Goal: Task Accomplishment & Management: Use online tool/utility

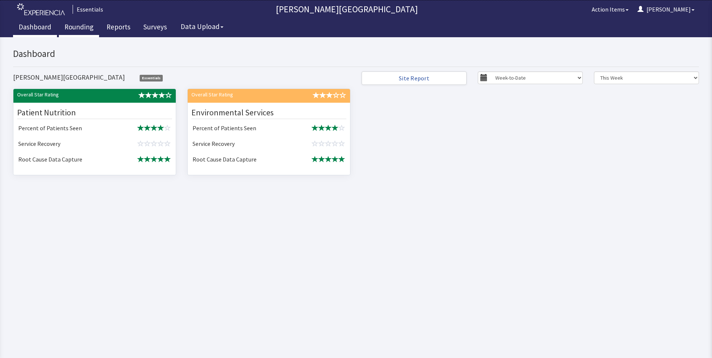
click at [77, 27] on link "Rounding" at bounding box center [79, 28] width 40 height 19
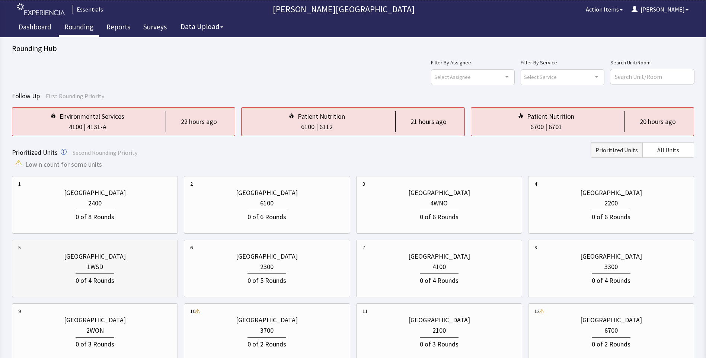
click at [133, 274] on div "0 of 4 Rounds" at bounding box center [94, 279] width 153 height 14
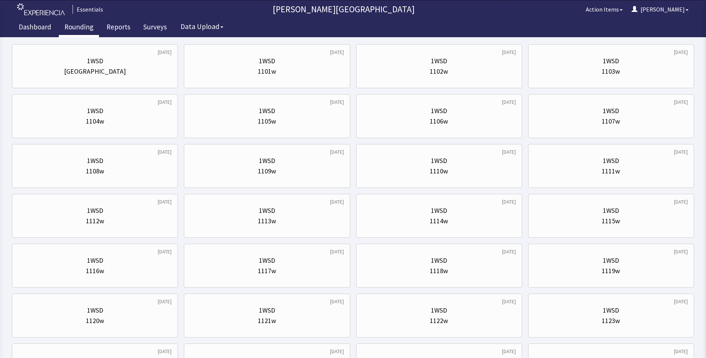
scroll to position [186, 0]
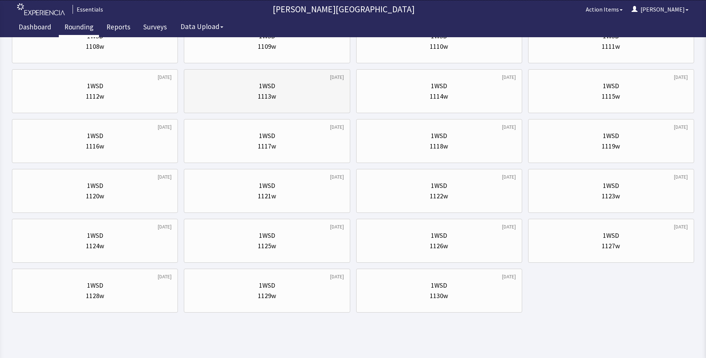
click at [280, 91] on div "1113w" at bounding box center [266, 96] width 153 height 10
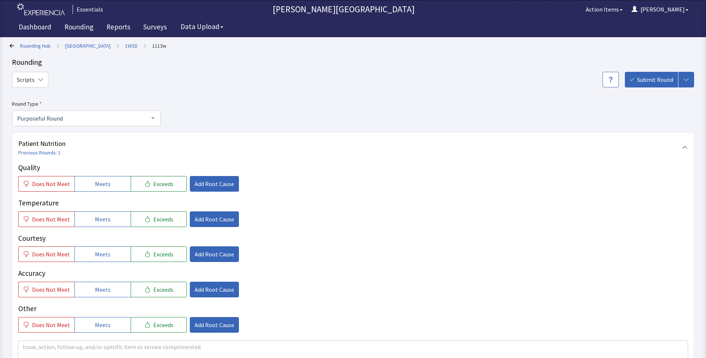
scroll to position [223, 0]
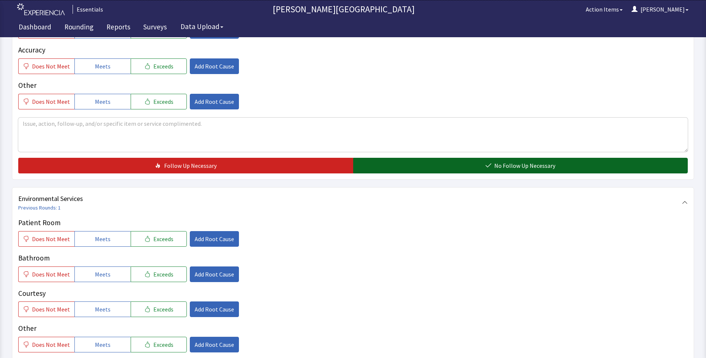
click at [512, 163] on span "No Follow Up Necessary" at bounding box center [524, 165] width 61 height 9
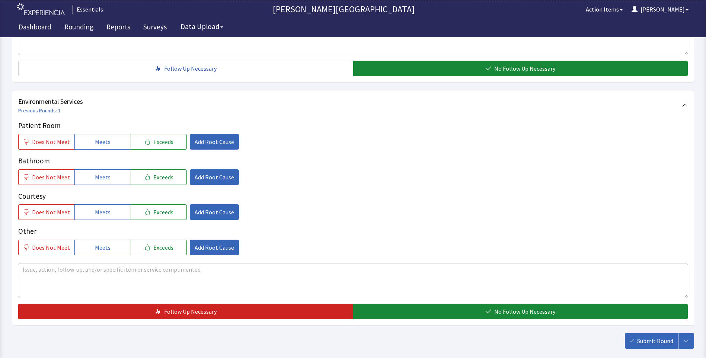
scroll to position [360, 0]
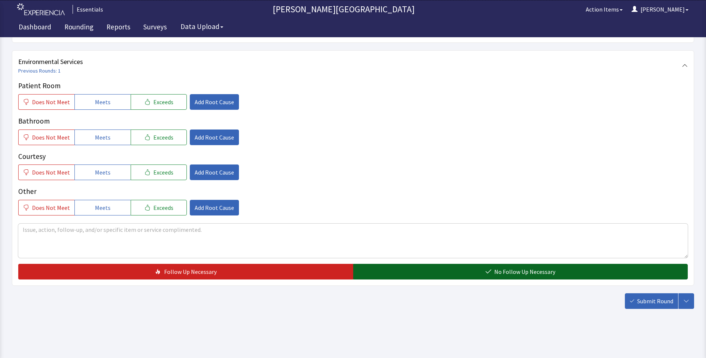
click at [510, 275] on span "No Follow Up Necessary" at bounding box center [524, 271] width 61 height 9
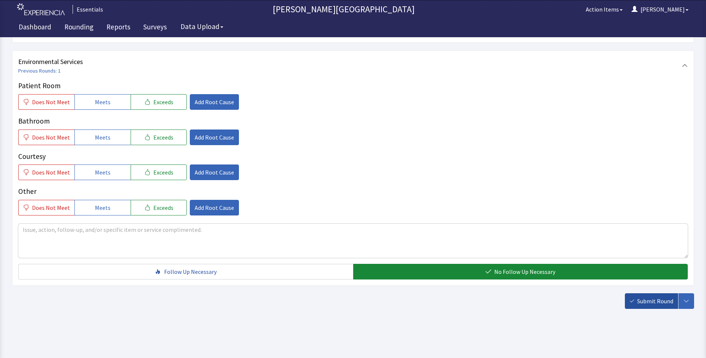
click at [647, 305] on span "Submit Round" at bounding box center [655, 301] width 36 height 9
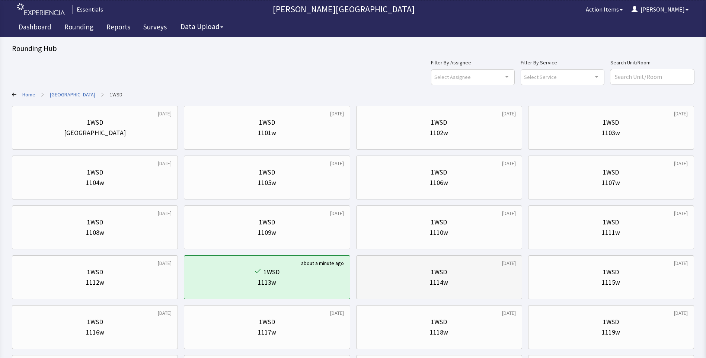
click at [472, 267] on div "1WSD 1114w" at bounding box center [439, 277] width 153 height 36
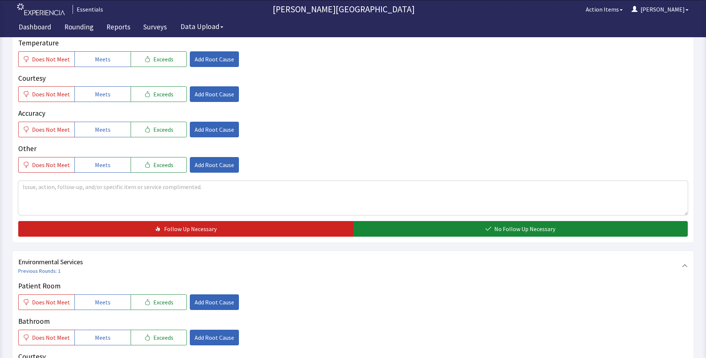
scroll to position [223, 0]
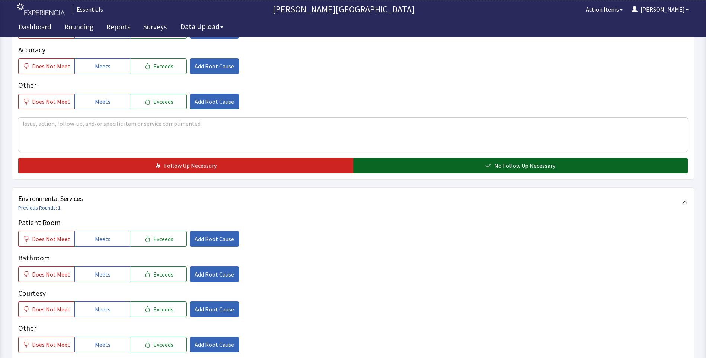
click at [427, 167] on button "No Follow Up Necessary" at bounding box center [520, 166] width 335 height 16
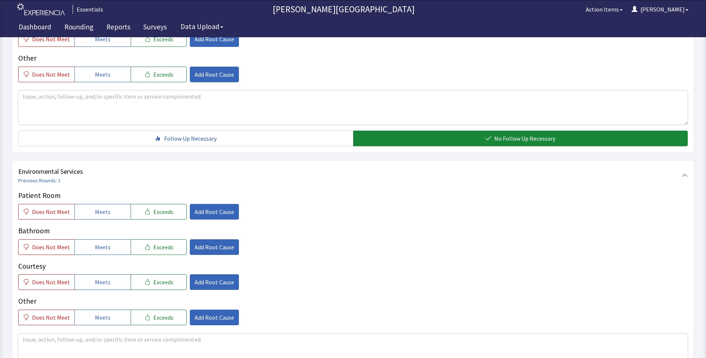
scroll to position [360, 0]
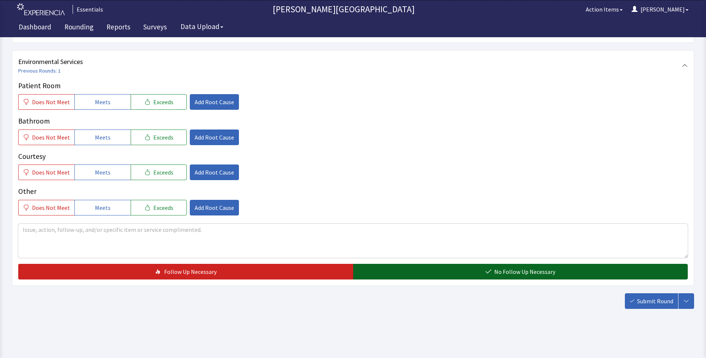
drag, startPoint x: 428, startPoint y: 270, endPoint x: 480, endPoint y: 274, distance: 52.3
click at [427, 270] on button "No Follow Up Necessary" at bounding box center [520, 272] width 335 height 16
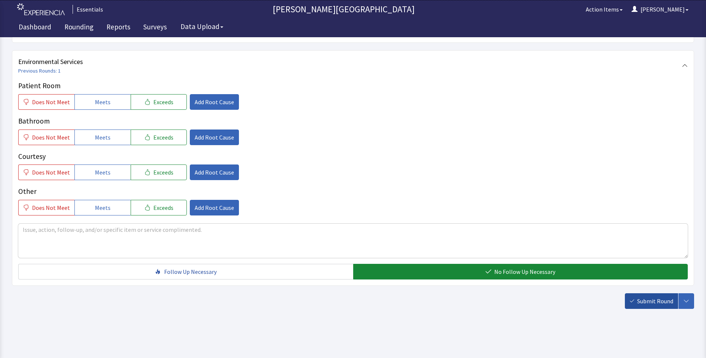
click at [646, 303] on span "Submit Round" at bounding box center [655, 301] width 36 height 9
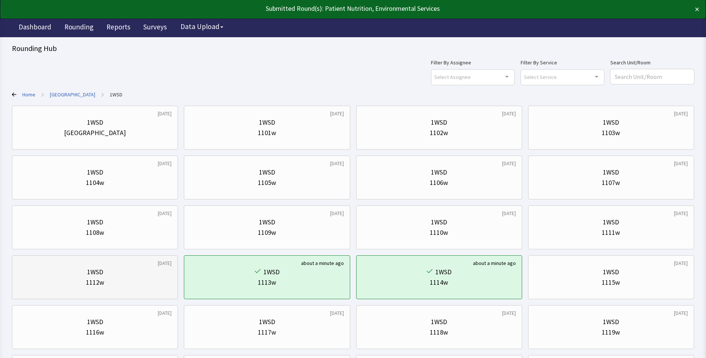
click at [131, 281] on div "1112w" at bounding box center [94, 282] width 153 height 10
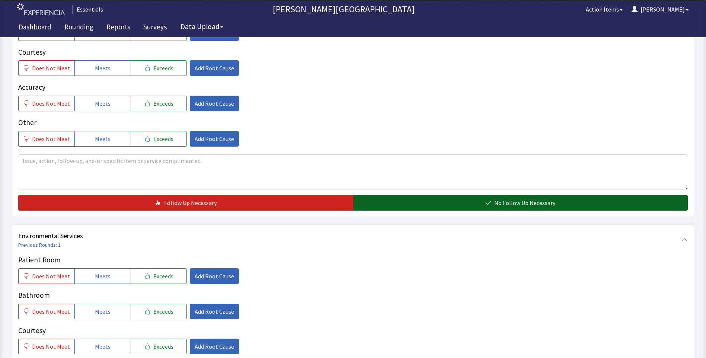
click at [579, 196] on button "No Follow Up Necessary" at bounding box center [520, 203] width 335 height 16
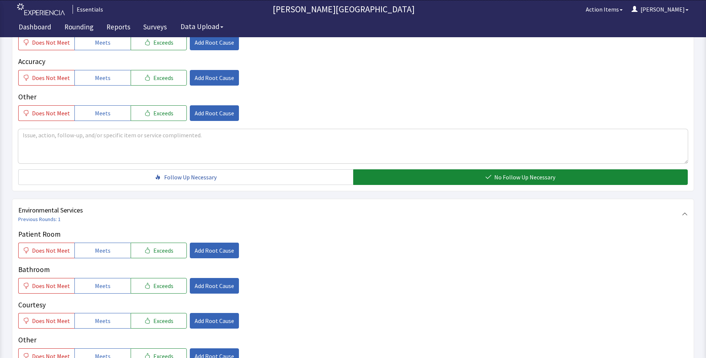
scroll to position [360, 0]
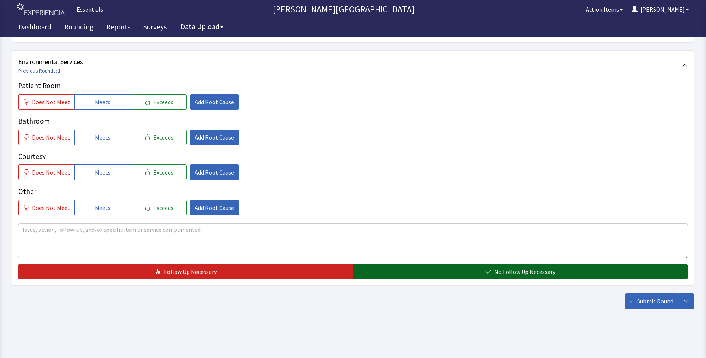
click at [574, 272] on button "No Follow Up Necessary" at bounding box center [520, 272] width 335 height 16
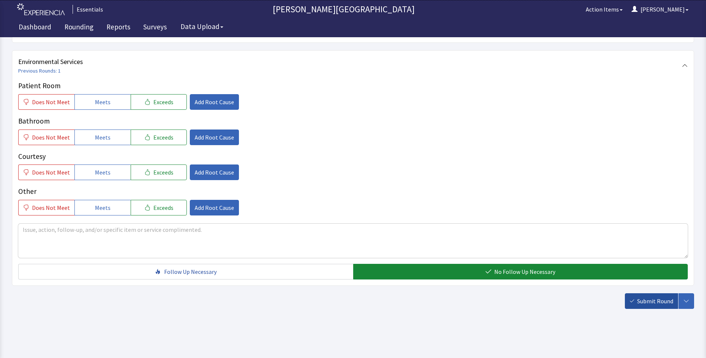
click at [658, 305] on span "Submit Round" at bounding box center [655, 301] width 36 height 9
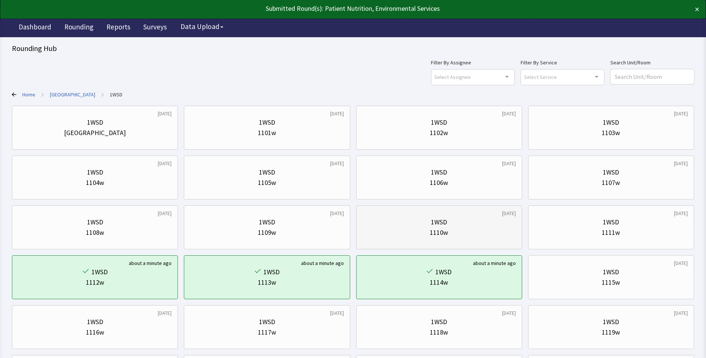
click at [439, 227] on div "1110w" at bounding box center [439, 232] width 18 height 10
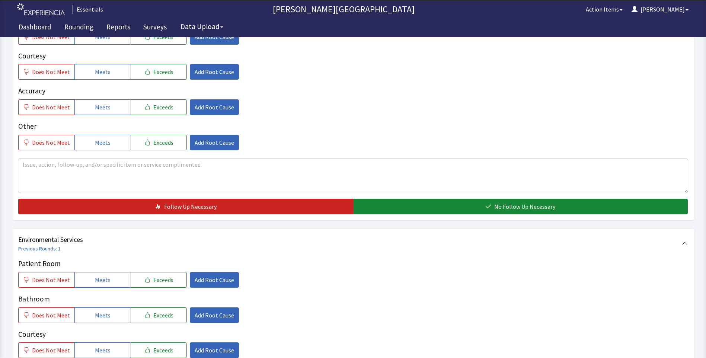
scroll to position [223, 0]
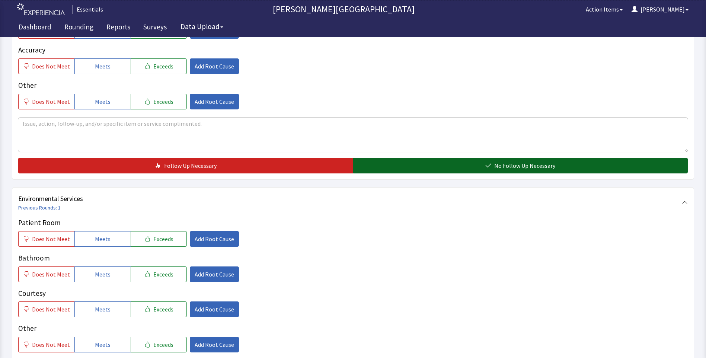
click at [475, 168] on button "No Follow Up Necessary" at bounding box center [520, 166] width 335 height 16
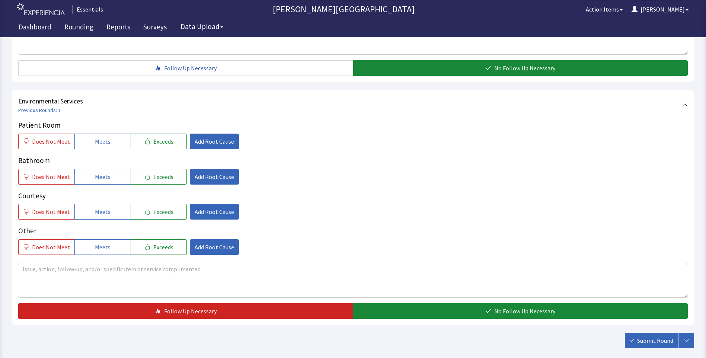
scroll to position [323, 0]
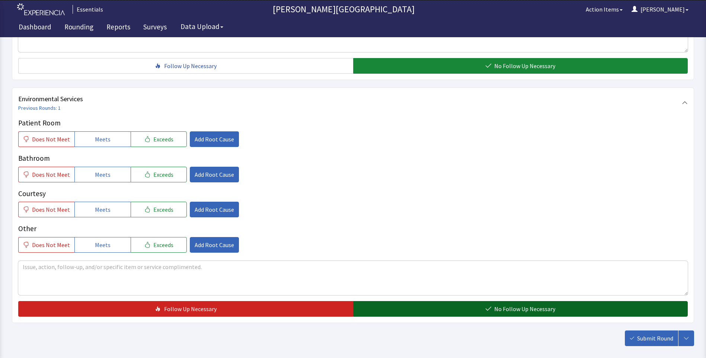
click at [522, 311] on span "No Follow Up Necessary" at bounding box center [524, 309] width 61 height 9
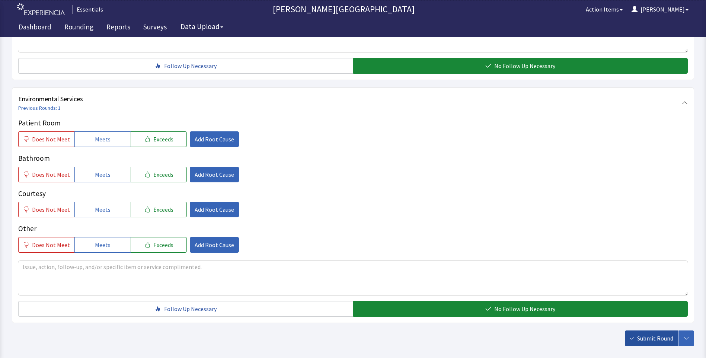
click at [640, 334] on span "Submit Round" at bounding box center [655, 338] width 36 height 9
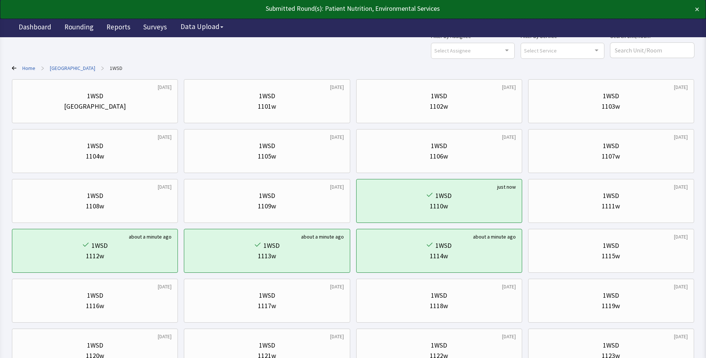
scroll to position [186, 0]
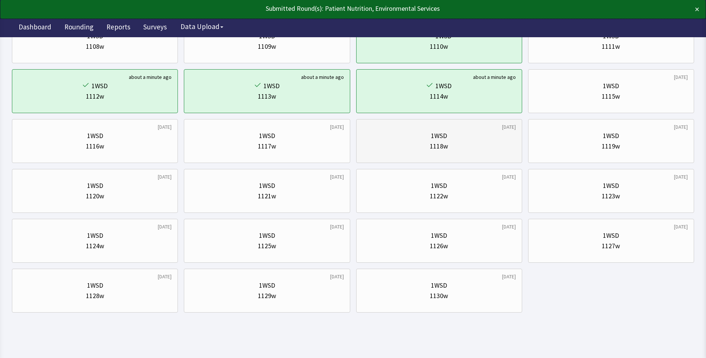
click at [496, 144] on div "1118w" at bounding box center [439, 146] width 153 height 10
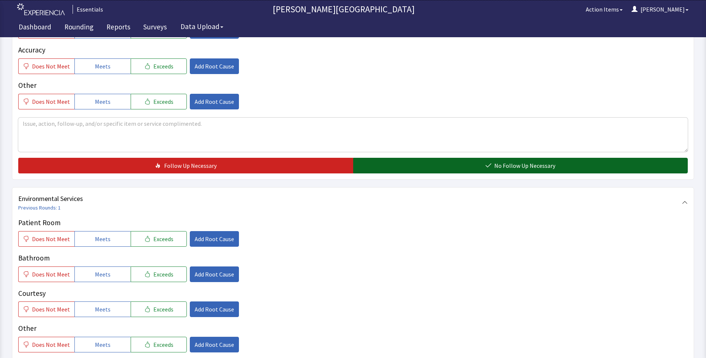
click at [463, 168] on button "No Follow Up Necessary" at bounding box center [520, 166] width 335 height 16
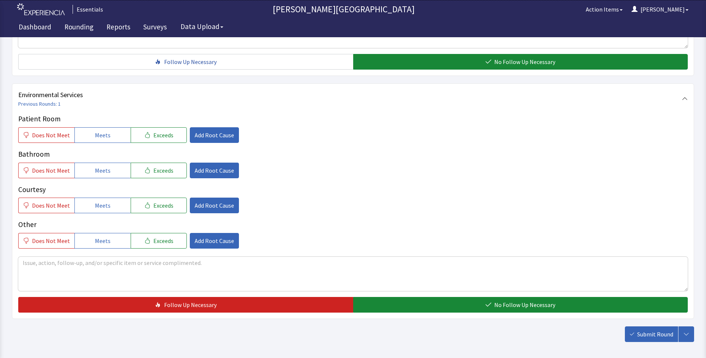
scroll to position [360, 0]
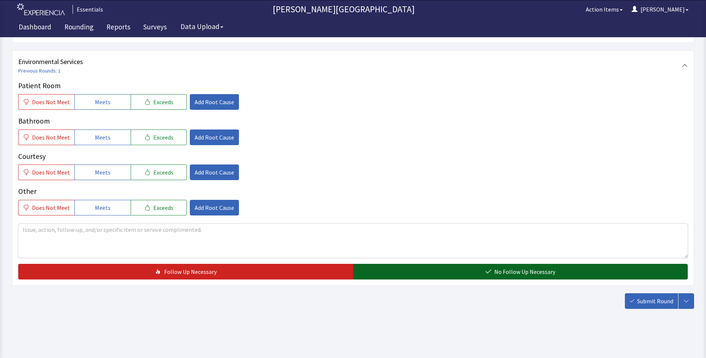
click at [481, 270] on button "No Follow Up Necessary" at bounding box center [520, 272] width 335 height 16
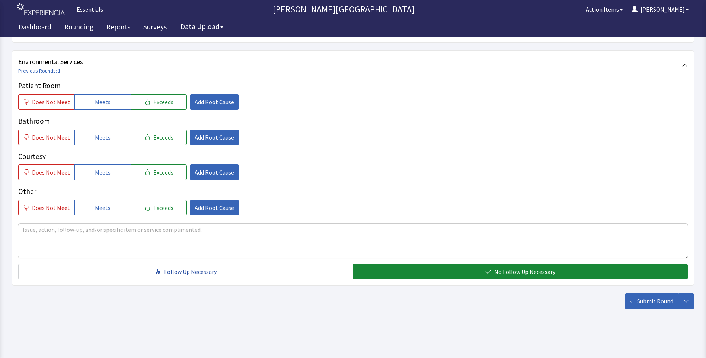
drag, startPoint x: 654, startPoint y: 301, endPoint x: 637, endPoint y: 291, distance: 20.4
click at [654, 301] on span "Submit Round" at bounding box center [655, 301] width 36 height 9
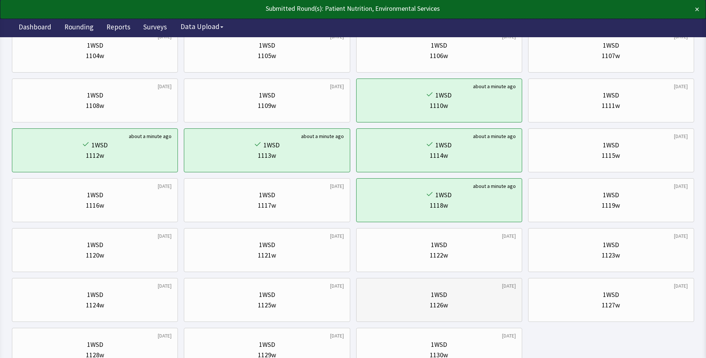
scroll to position [190, 0]
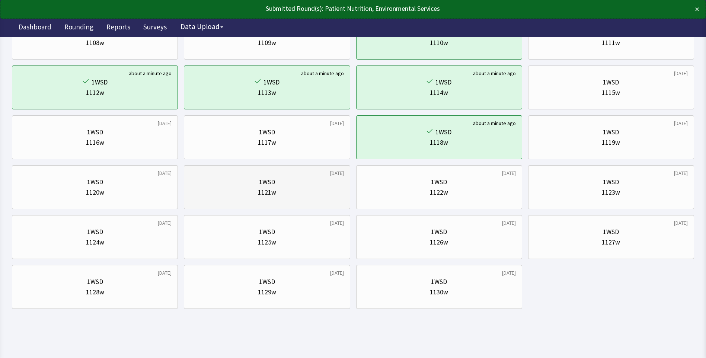
click at [277, 187] on div "1121w" at bounding box center [266, 192] width 153 height 10
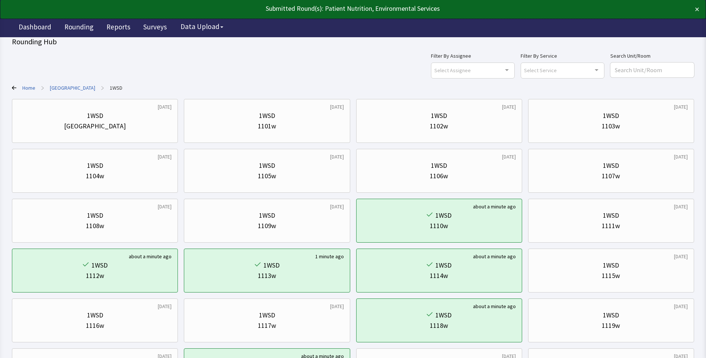
scroll to position [186, 0]
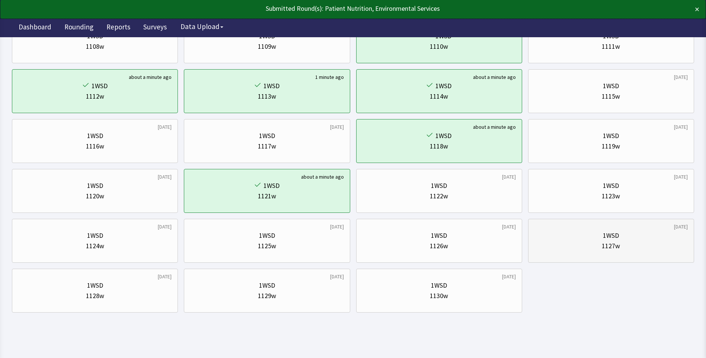
click at [561, 228] on div "1WSD 1127w" at bounding box center [611, 241] width 153 height 36
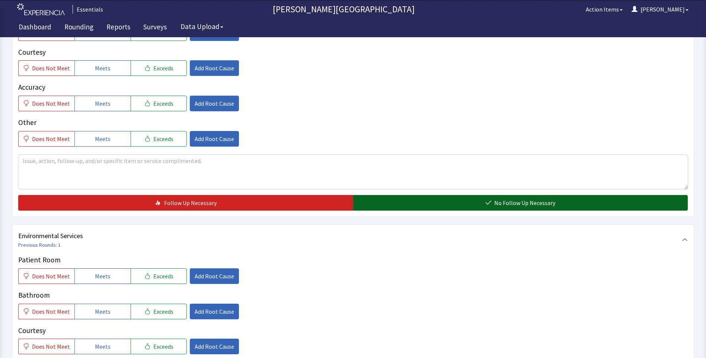
click at [455, 208] on button "No Follow Up Necessary" at bounding box center [520, 203] width 335 height 16
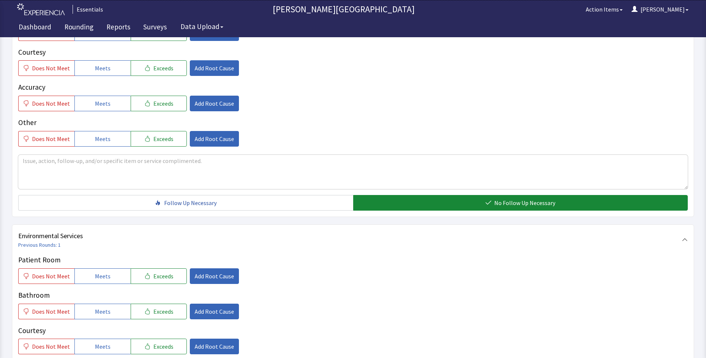
scroll to position [360, 0]
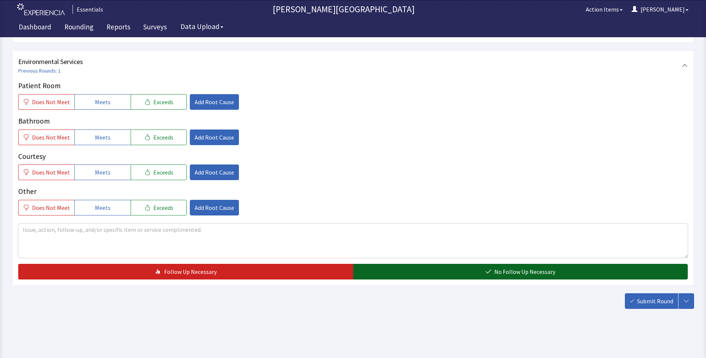
click at [469, 271] on button "No Follow Up Necessary" at bounding box center [520, 272] width 335 height 16
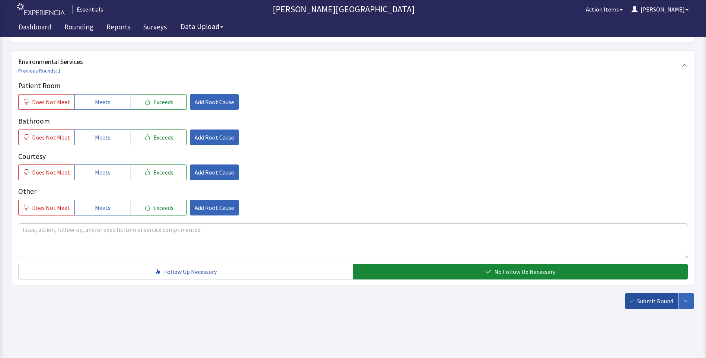
click at [660, 300] on span "Submit Round" at bounding box center [655, 301] width 36 height 9
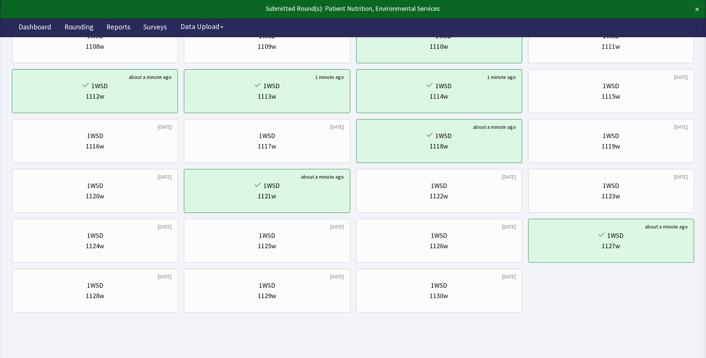
scroll to position [190, 0]
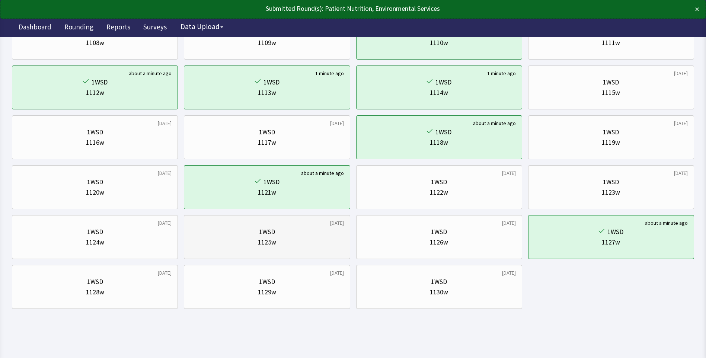
click at [321, 246] on div "1125w" at bounding box center [266, 242] width 153 height 10
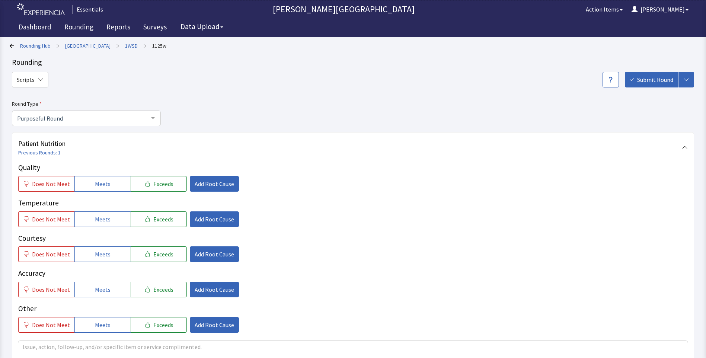
scroll to position [186, 0]
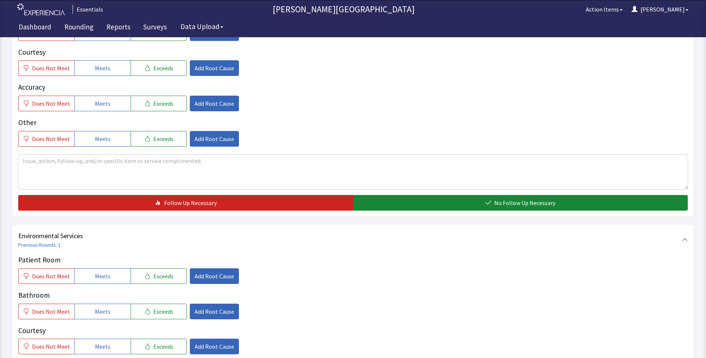
click at [493, 194] on div "Quality Does Not Meet Meets Exceeds Add Root Cause Temperature Does Not Meet Me…" at bounding box center [353, 93] width 670 height 235
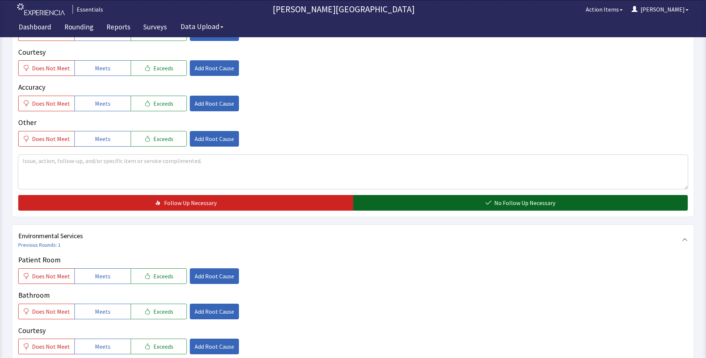
click at [494, 207] on button "No Follow Up Necessary" at bounding box center [520, 203] width 335 height 16
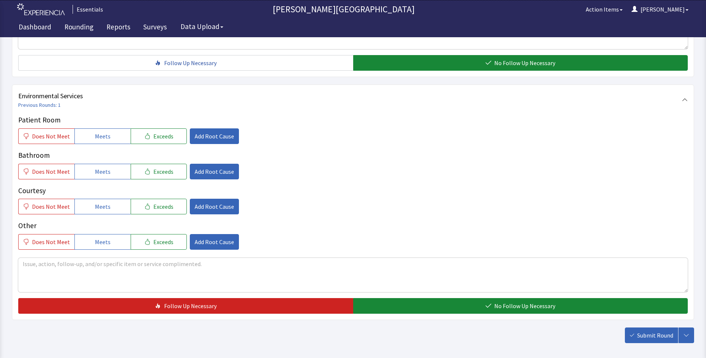
scroll to position [360, 0]
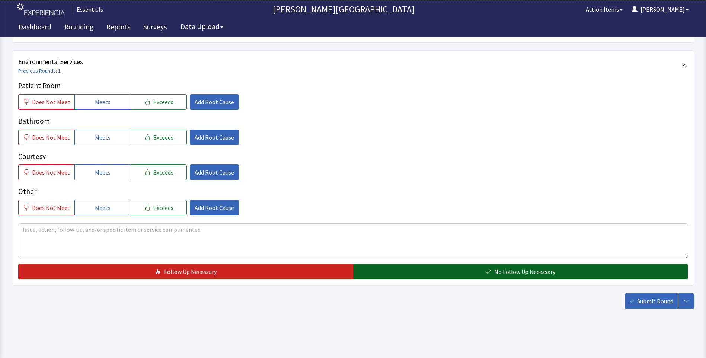
click at [494, 270] on button "No Follow Up Necessary" at bounding box center [520, 272] width 335 height 16
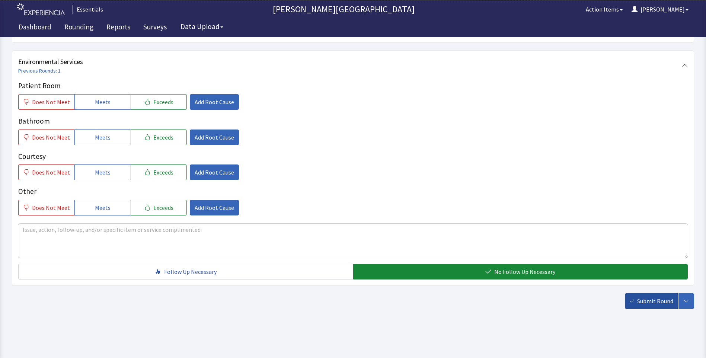
click at [651, 305] on span "Submit Round" at bounding box center [655, 301] width 36 height 9
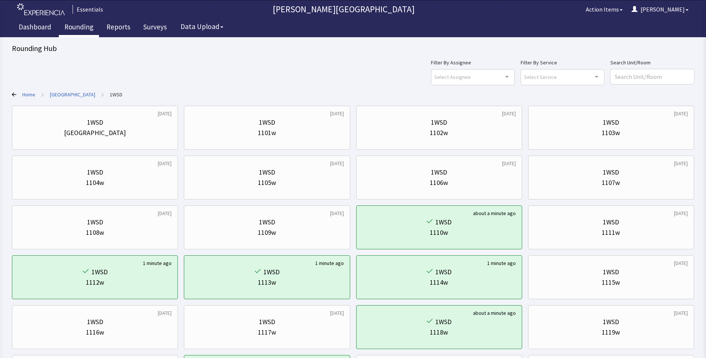
click at [71, 28] on link "Rounding" at bounding box center [79, 28] width 40 height 19
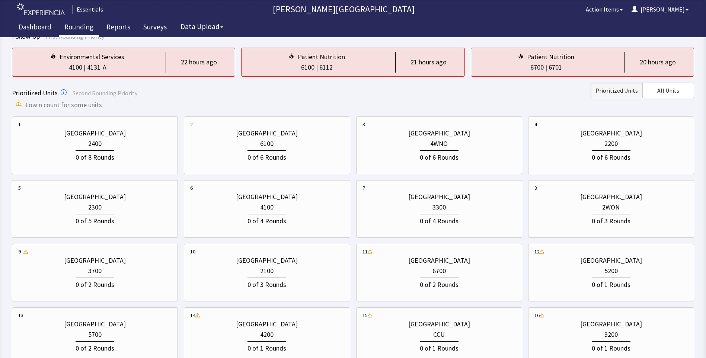
scroll to position [149, 0]
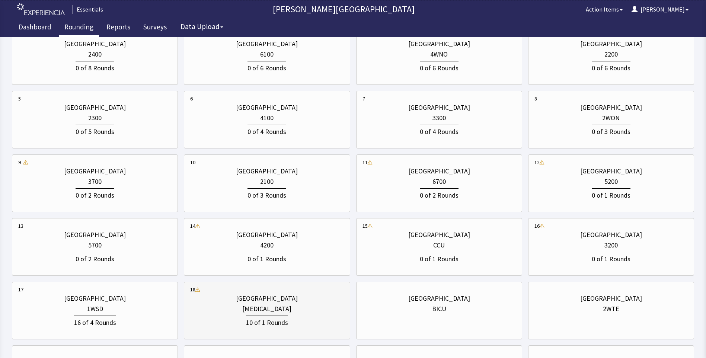
click at [311, 316] on div "10 of 1 Rounds" at bounding box center [266, 321] width 153 height 14
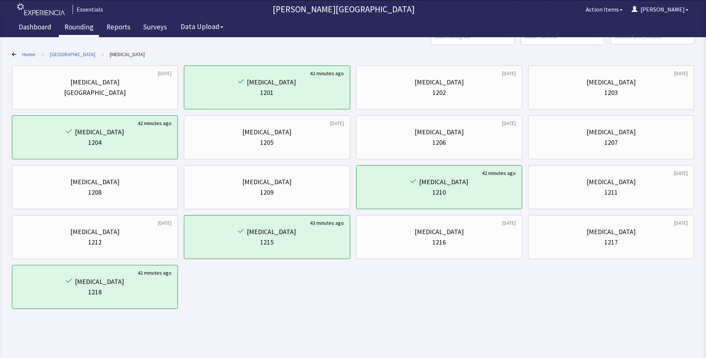
scroll to position [0, 0]
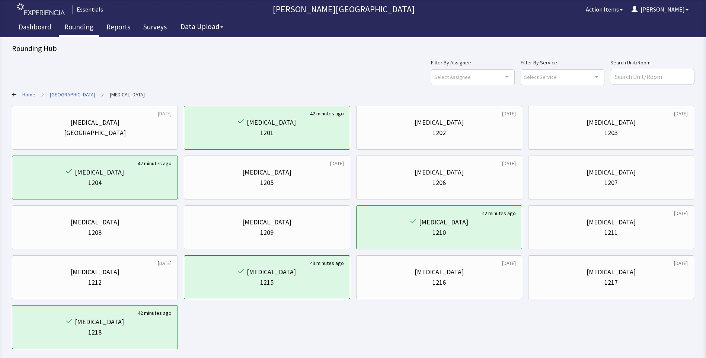
click at [79, 31] on link "Rounding" at bounding box center [79, 28] width 40 height 19
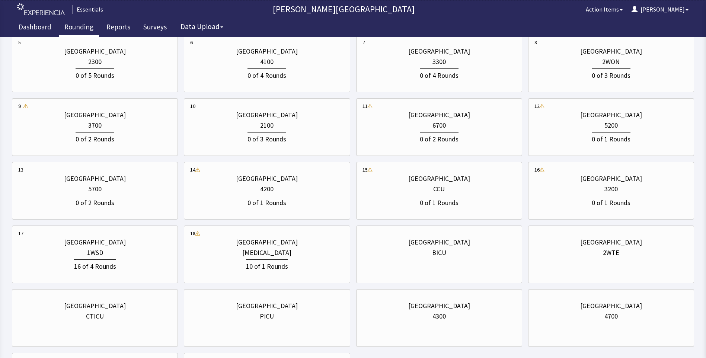
scroll to position [307, 0]
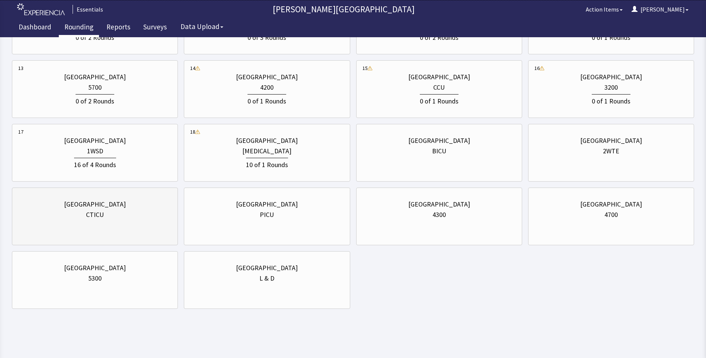
click at [123, 219] on div "CTICU" at bounding box center [94, 215] width 153 height 10
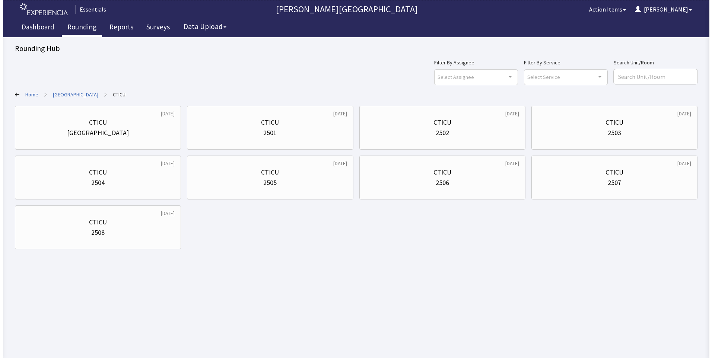
scroll to position [0, 0]
click at [225, 140] on div "CTICU 2501" at bounding box center [269, 128] width 155 height 36
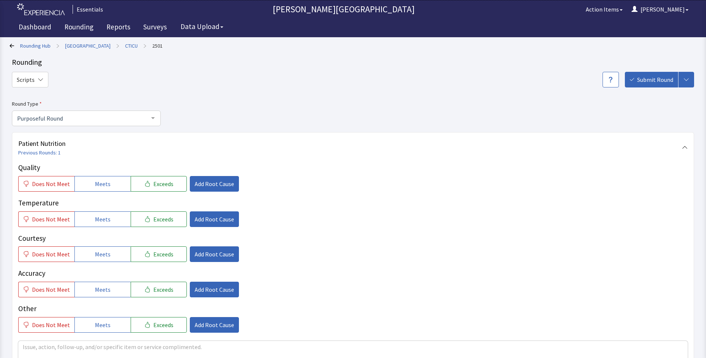
scroll to position [223, 0]
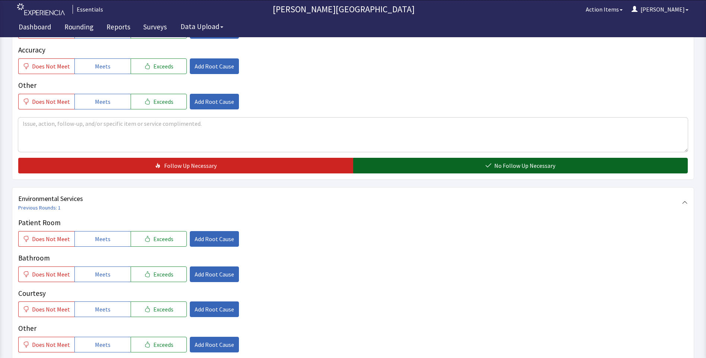
click at [390, 168] on button "No Follow Up Necessary" at bounding box center [520, 166] width 335 height 16
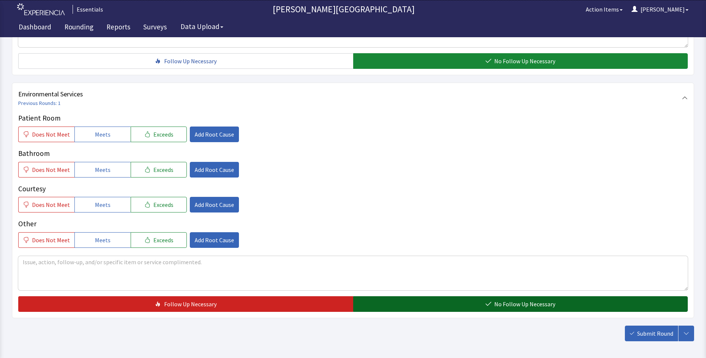
scroll to position [360, 0]
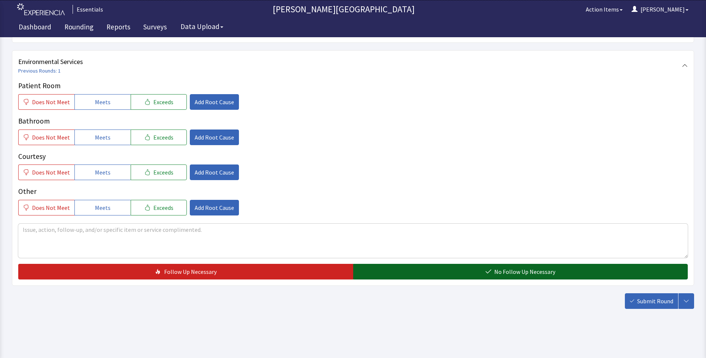
click at [434, 269] on button "No Follow Up Necessary" at bounding box center [520, 272] width 335 height 16
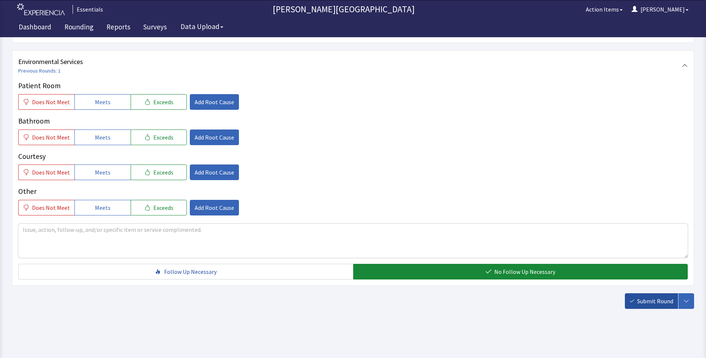
click at [658, 299] on span "Submit Round" at bounding box center [655, 301] width 36 height 9
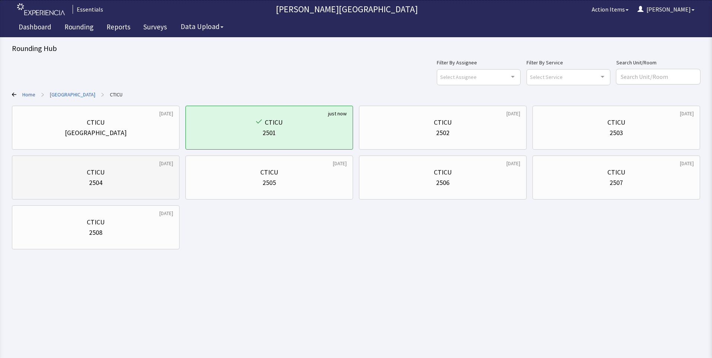
click at [124, 187] on div "2504" at bounding box center [95, 183] width 155 height 10
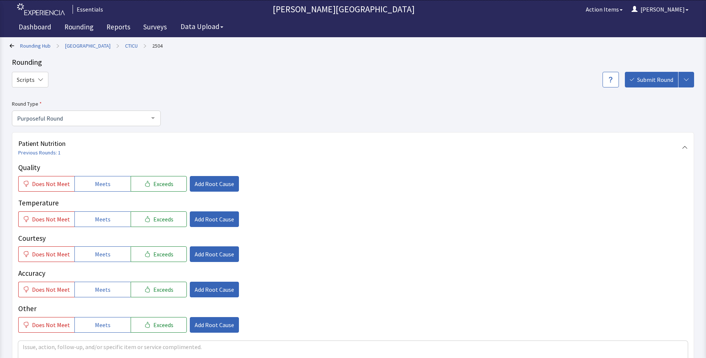
scroll to position [186, 0]
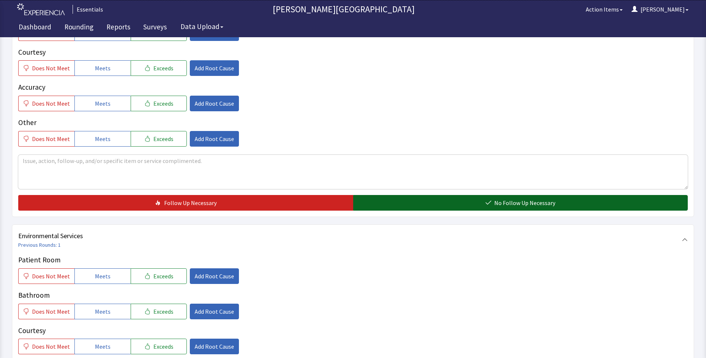
click at [429, 197] on button "No Follow Up Necessary" at bounding box center [520, 203] width 335 height 16
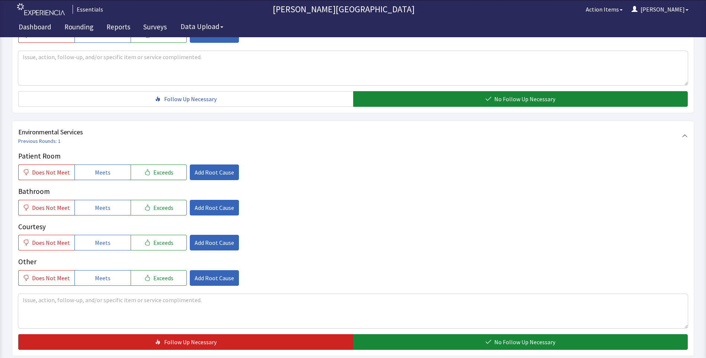
scroll to position [360, 0]
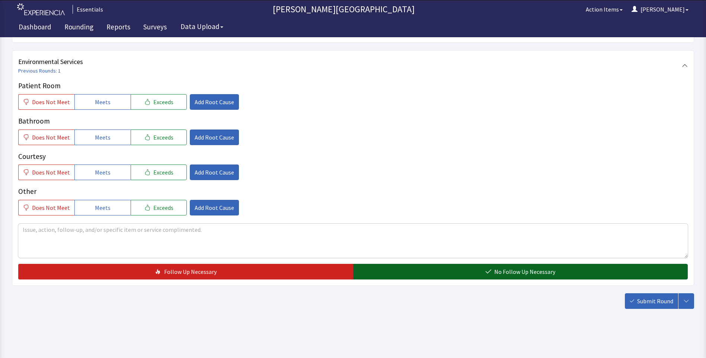
click at [445, 271] on button "No Follow Up Necessary" at bounding box center [520, 272] width 335 height 16
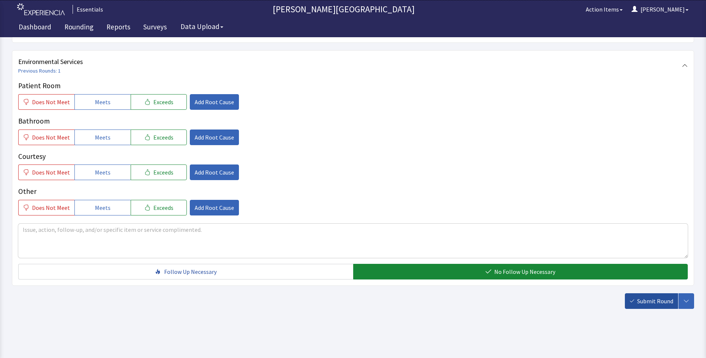
click at [638, 301] on span "Submit Round" at bounding box center [655, 301] width 36 height 9
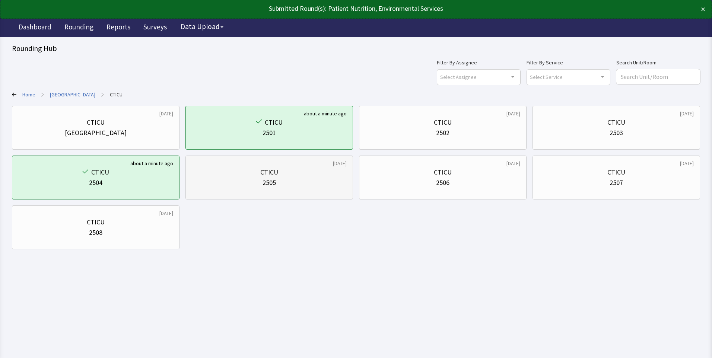
click at [348, 170] on div "6 months ago CTICU 2505" at bounding box center [269, 178] width 168 height 44
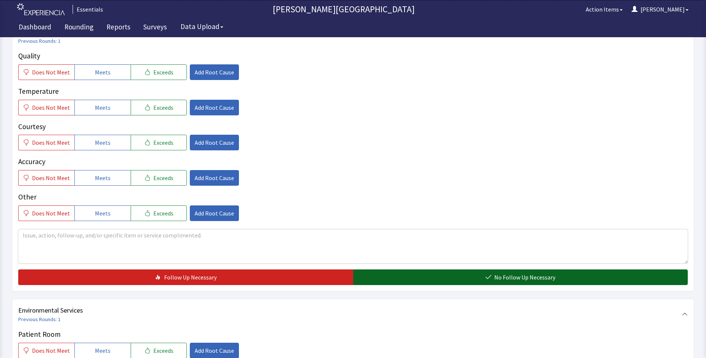
click at [414, 277] on button "No Follow Up Necessary" at bounding box center [520, 278] width 335 height 16
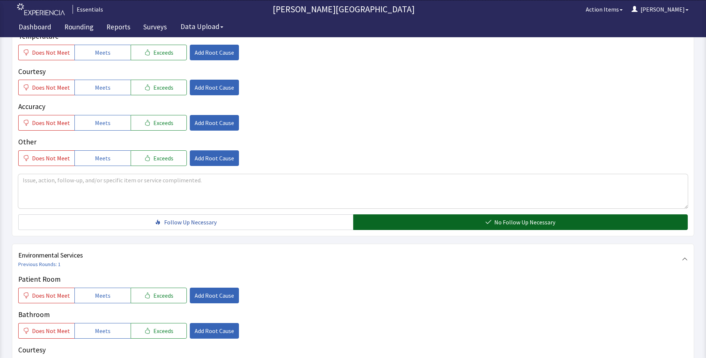
scroll to position [360, 0]
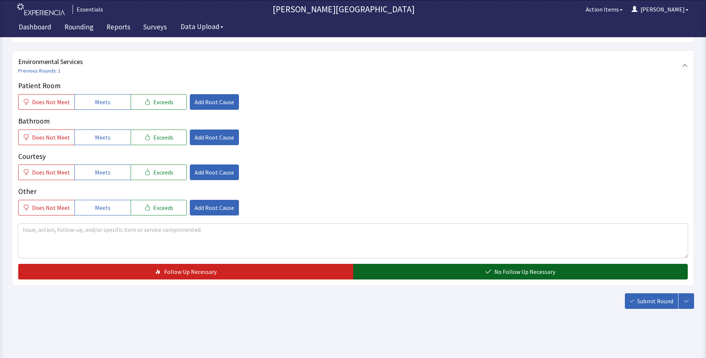
click at [415, 274] on button "No Follow Up Necessary" at bounding box center [520, 272] width 335 height 16
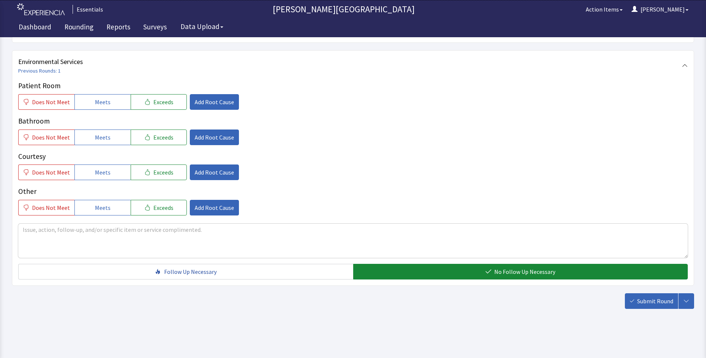
click at [650, 305] on span "Submit Round" at bounding box center [655, 301] width 36 height 9
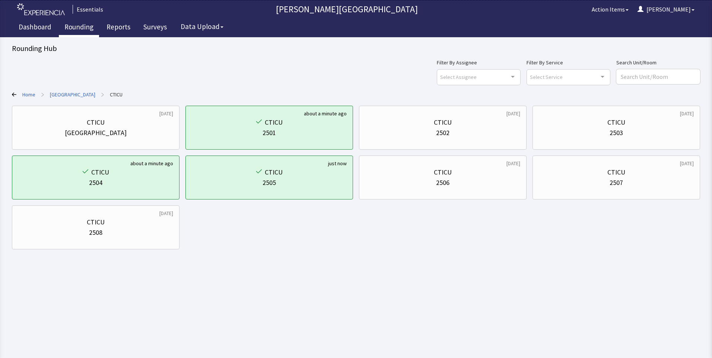
drag, startPoint x: 88, startPoint y: 27, endPoint x: 87, endPoint y: 33, distance: 6.0
click at [88, 27] on link "Rounding" at bounding box center [79, 28] width 40 height 19
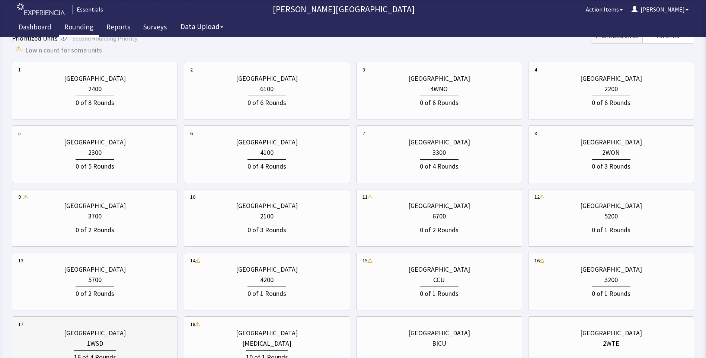
scroll to position [186, 0]
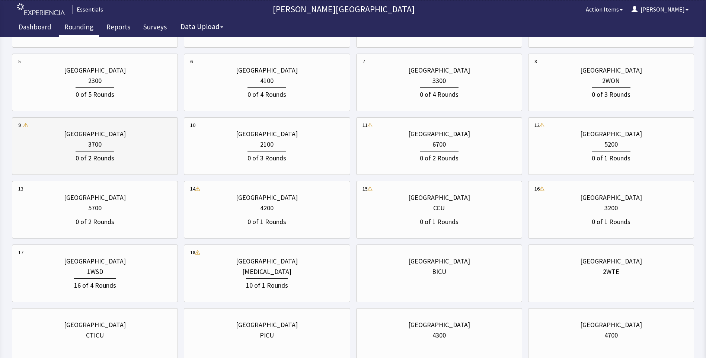
click at [108, 150] on div "0 of 2 Rounds" at bounding box center [94, 157] width 153 height 14
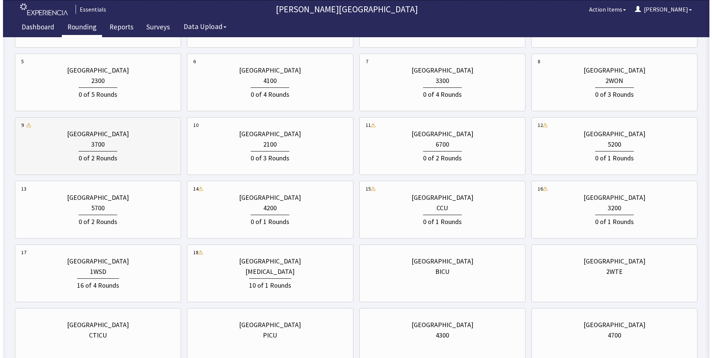
scroll to position [0, 0]
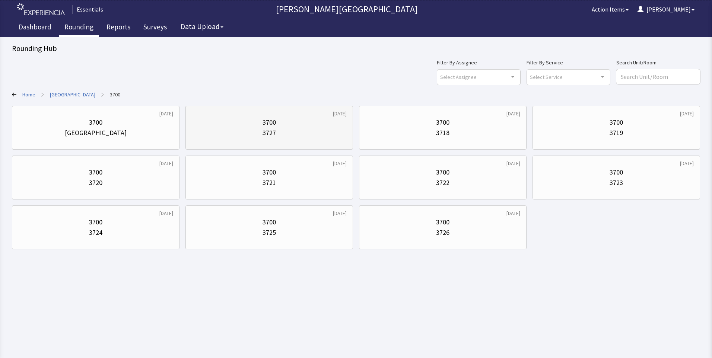
click at [276, 131] on div "3727" at bounding box center [269, 133] width 155 height 10
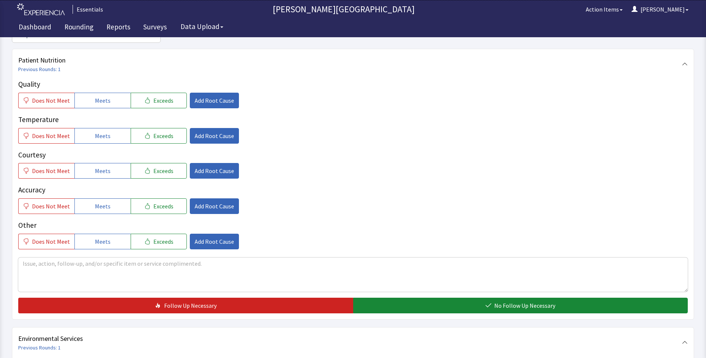
scroll to position [149, 0]
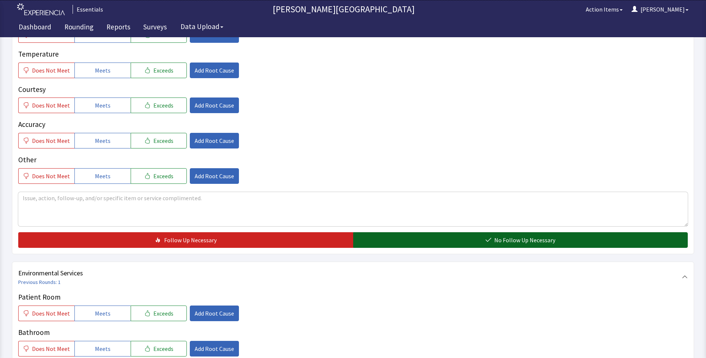
click at [423, 245] on button "No Follow Up Necessary" at bounding box center [520, 240] width 335 height 16
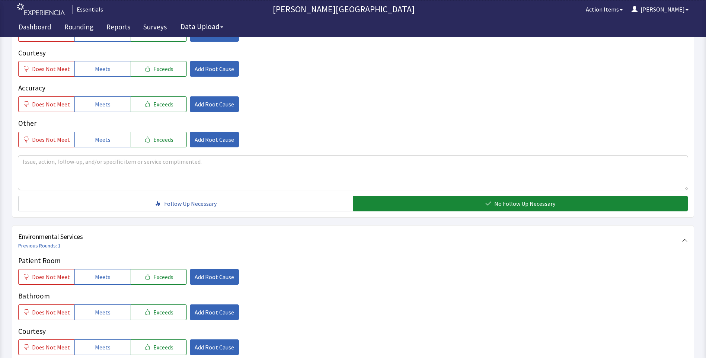
scroll to position [335, 0]
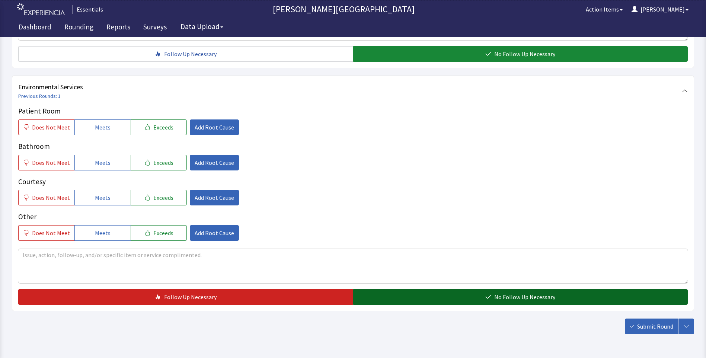
click at [434, 300] on button "No Follow Up Necessary" at bounding box center [520, 297] width 335 height 16
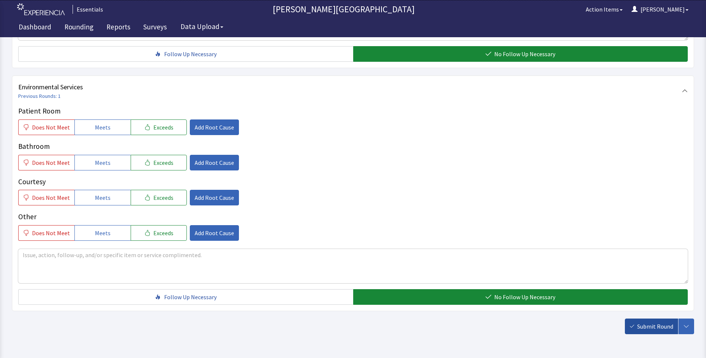
click at [652, 330] on span "Submit Round" at bounding box center [655, 326] width 36 height 9
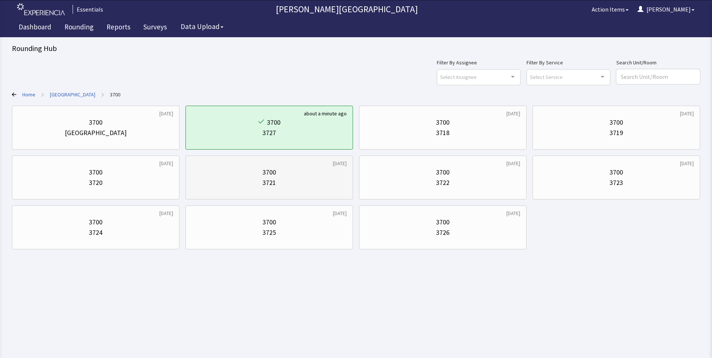
click at [268, 175] on div "3700" at bounding box center [268, 172] width 13 height 10
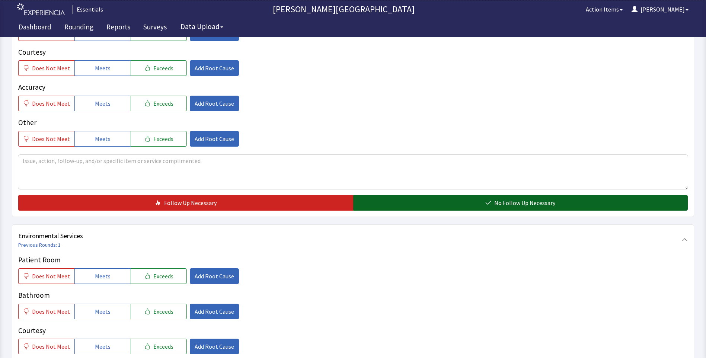
click at [442, 209] on button "No Follow Up Necessary" at bounding box center [520, 203] width 335 height 16
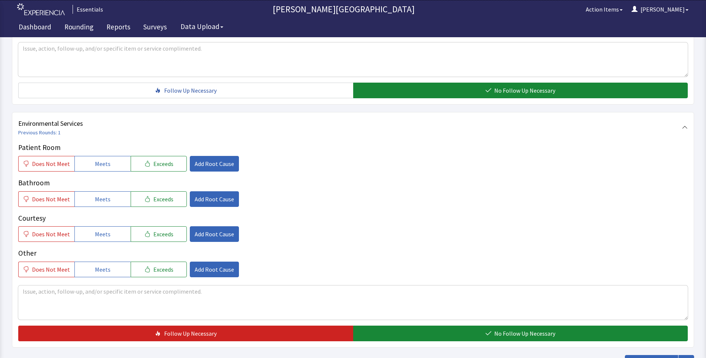
scroll to position [360, 0]
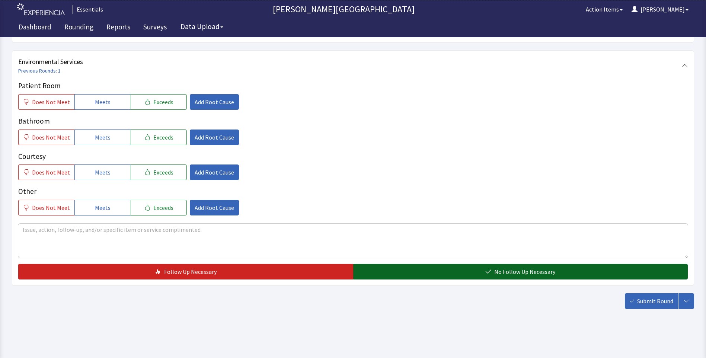
click at [450, 266] on button "No Follow Up Necessary" at bounding box center [520, 272] width 335 height 16
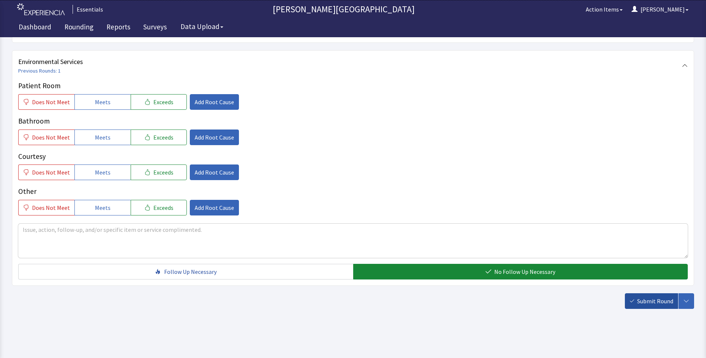
click at [641, 297] on span "Submit Round" at bounding box center [655, 301] width 36 height 9
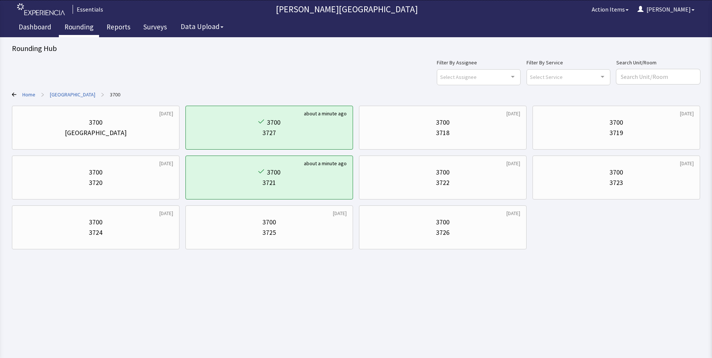
click at [93, 27] on link "Rounding" at bounding box center [79, 28] width 40 height 19
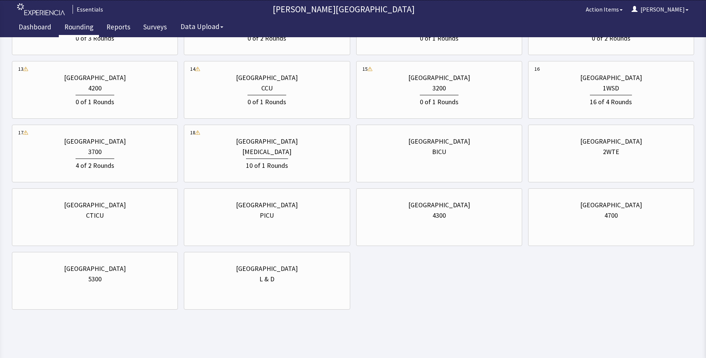
scroll to position [307, 0]
click at [284, 200] on div "[GEOGRAPHIC_DATA]" at bounding box center [267, 204] width 62 height 10
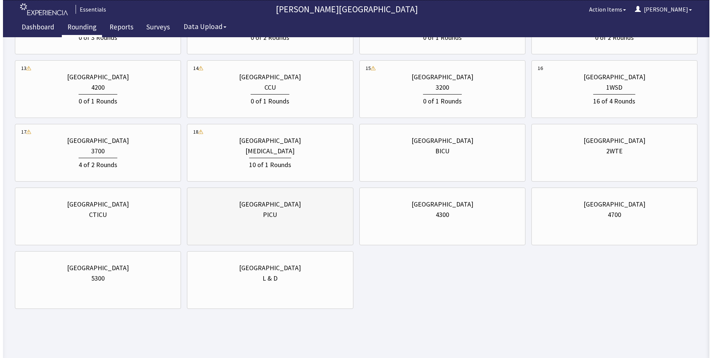
scroll to position [0, 0]
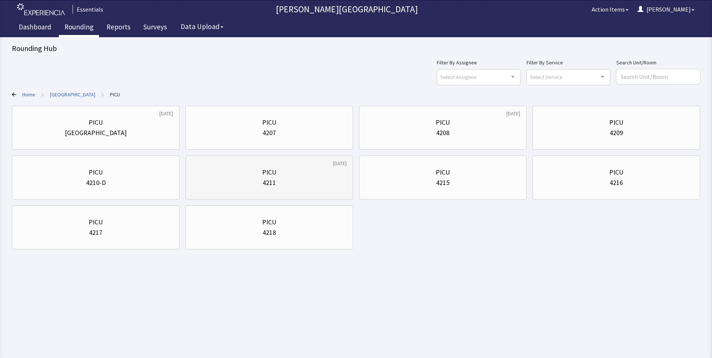
click at [325, 169] on div "PICU" at bounding box center [269, 172] width 155 height 10
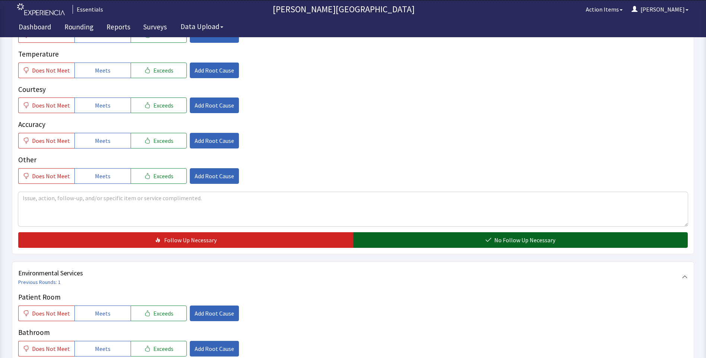
click at [427, 235] on button "No Follow Up Necessary" at bounding box center [520, 240] width 335 height 16
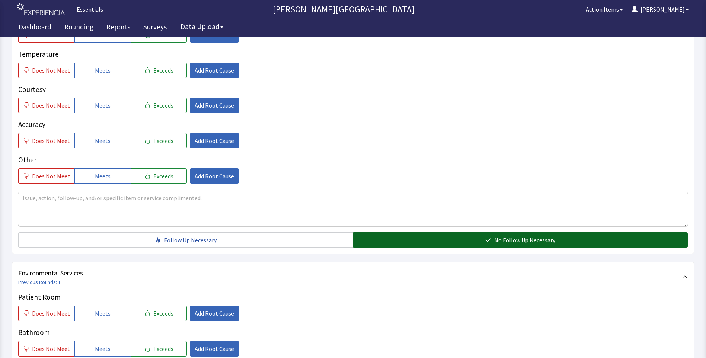
scroll to position [360, 0]
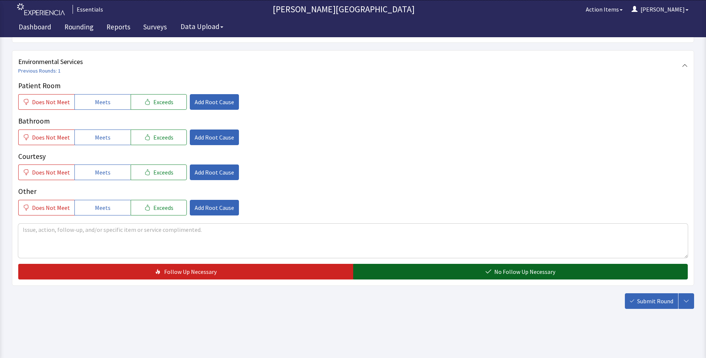
click at [435, 274] on button "No Follow Up Necessary" at bounding box center [520, 272] width 335 height 16
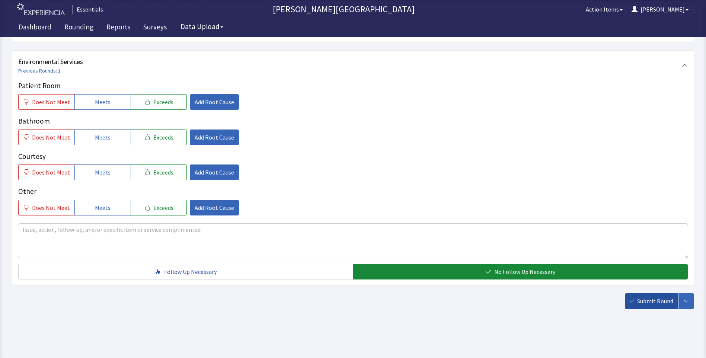
click at [657, 307] on button "Submit Round" at bounding box center [651, 301] width 53 height 16
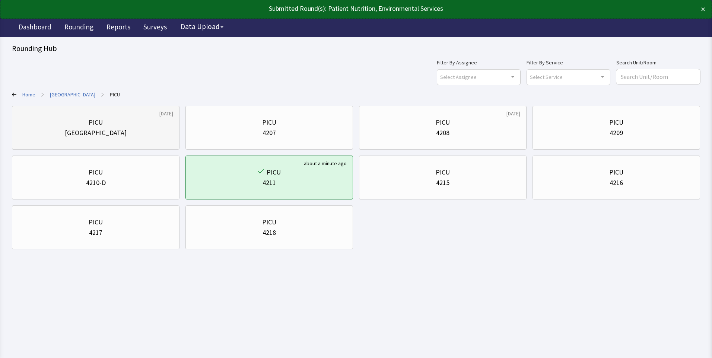
click at [162, 133] on div "[GEOGRAPHIC_DATA]" at bounding box center [95, 133] width 155 height 10
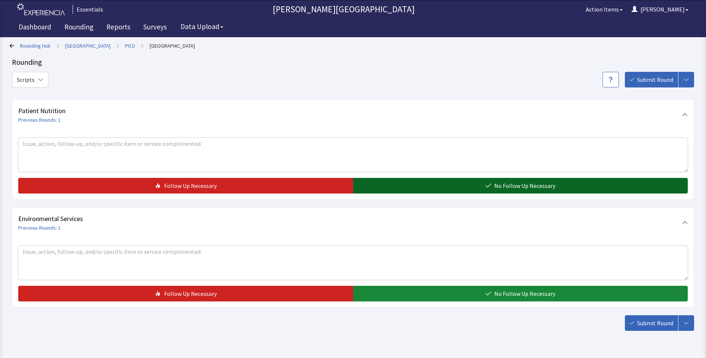
click at [462, 187] on button "No Follow Up Necessary" at bounding box center [520, 186] width 335 height 16
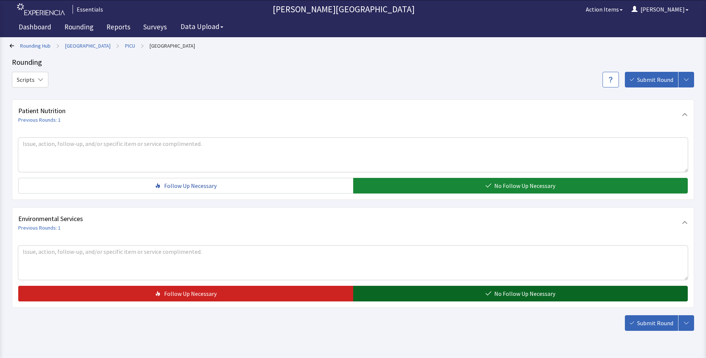
click at [487, 297] on button "No Follow Up Necessary" at bounding box center [520, 294] width 335 height 16
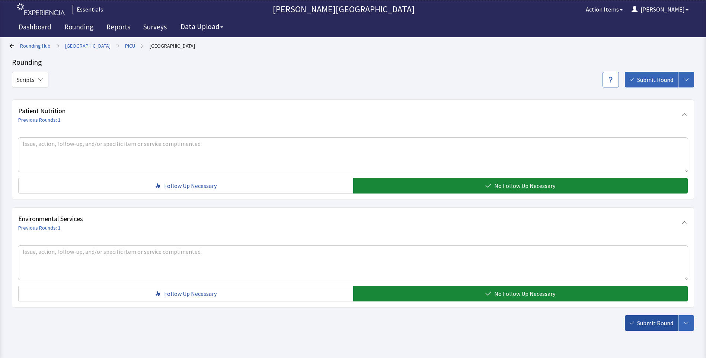
click at [630, 321] on icon "button" at bounding box center [632, 323] width 4 height 4
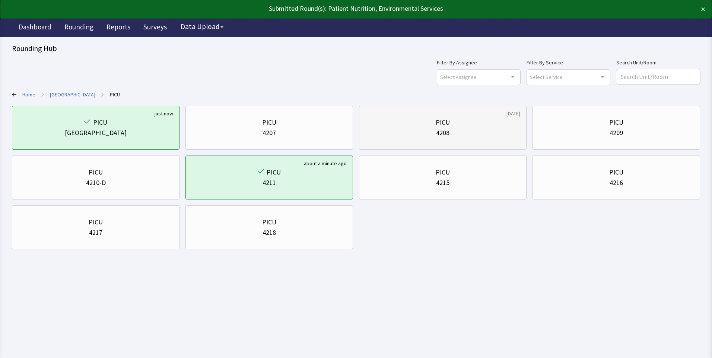
click at [452, 124] on div "PICU" at bounding box center [442, 122] width 155 height 10
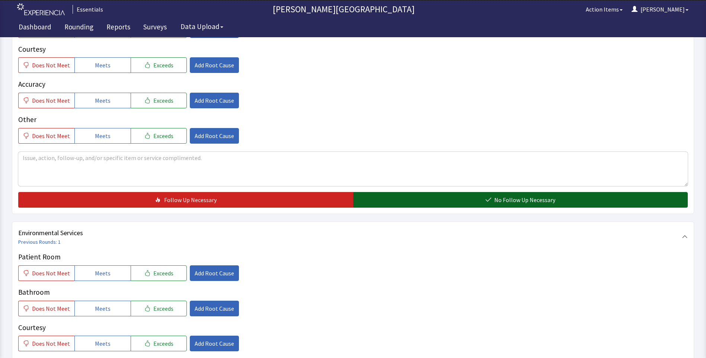
click at [408, 199] on button "No Follow Up Necessary" at bounding box center [520, 200] width 335 height 16
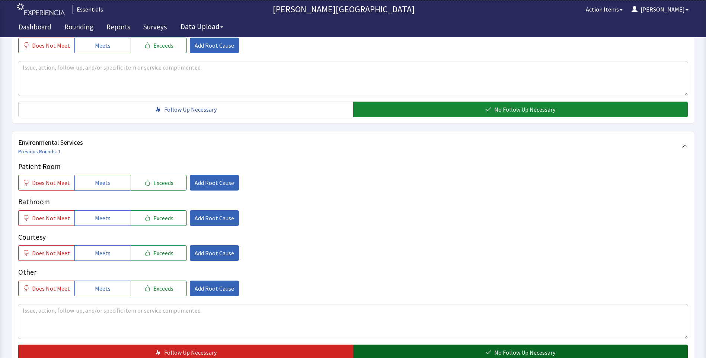
scroll to position [357, 0]
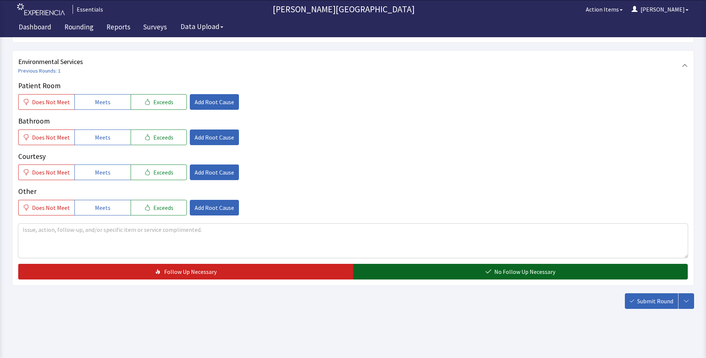
click at [407, 274] on button "No Follow Up Necessary" at bounding box center [520, 272] width 335 height 16
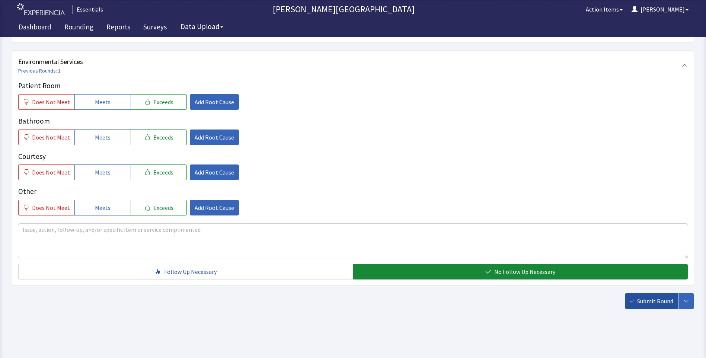
click at [636, 299] on button "Submit Round" at bounding box center [651, 301] width 53 height 16
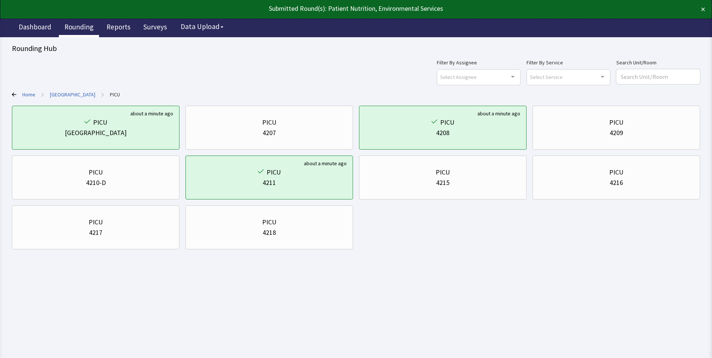
drag, startPoint x: 0, startPoint y: 0, endPoint x: 66, endPoint y: 25, distance: 70.1
click at [66, 25] on link "Rounding" at bounding box center [79, 28] width 40 height 19
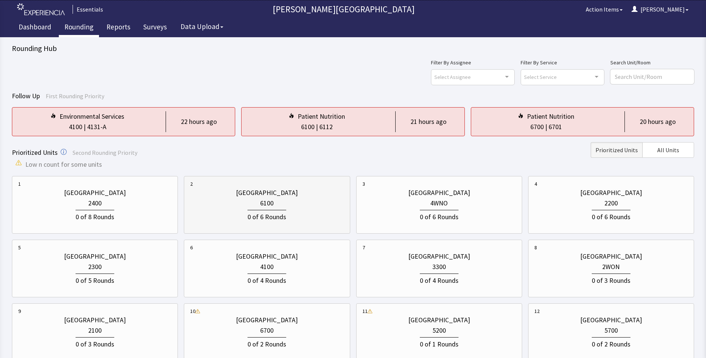
scroll to position [223, 0]
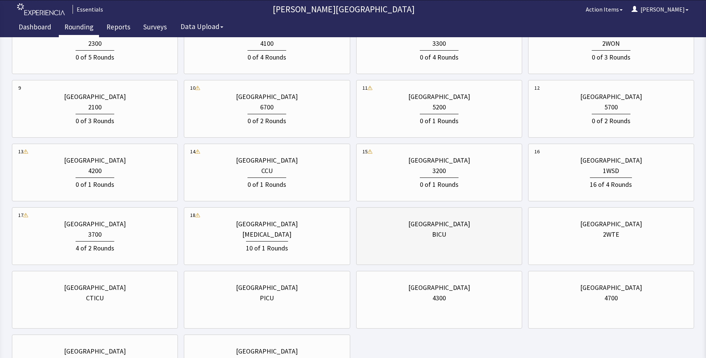
click at [443, 235] on div "BICU" at bounding box center [439, 234] width 14 height 10
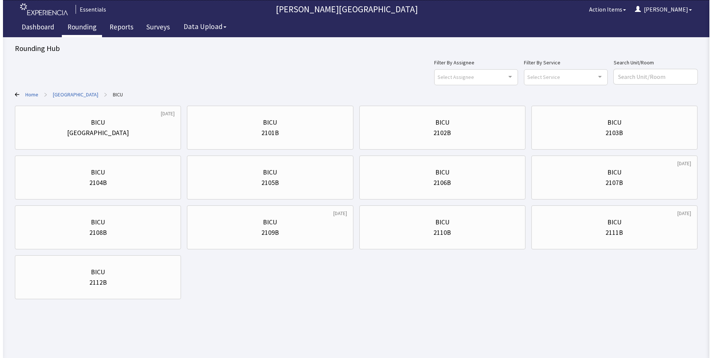
scroll to position [0, 0]
click at [322, 229] on div "2109B" at bounding box center [269, 232] width 155 height 10
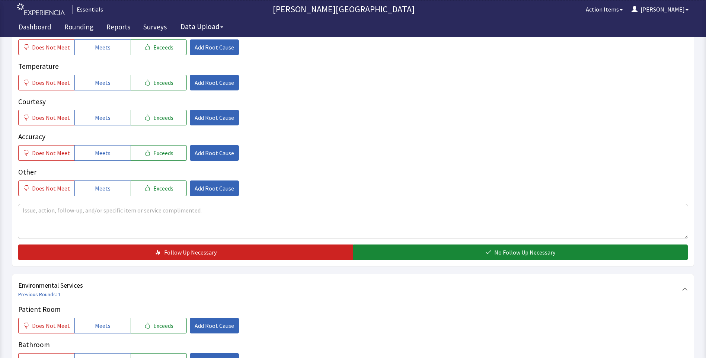
scroll to position [186, 0]
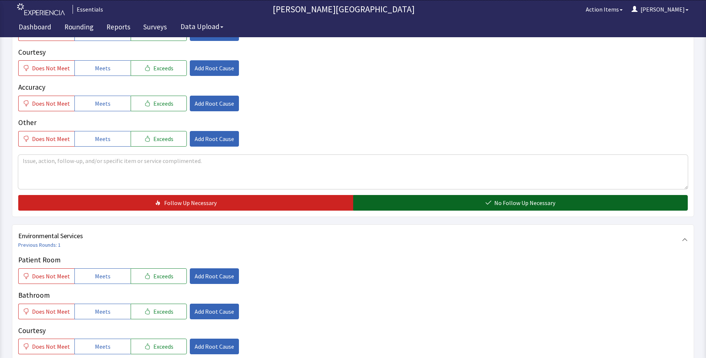
click at [464, 200] on button "No Follow Up Necessary" at bounding box center [520, 203] width 335 height 16
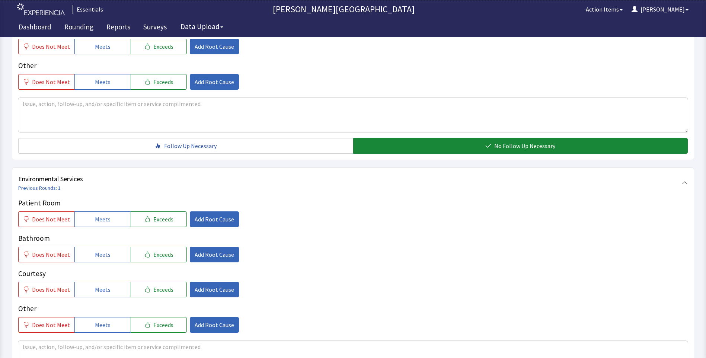
scroll to position [360, 0]
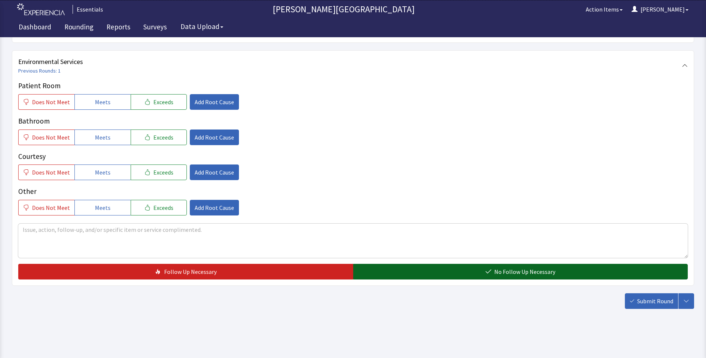
click at [501, 271] on span "No Follow Up Necessary" at bounding box center [524, 271] width 61 height 9
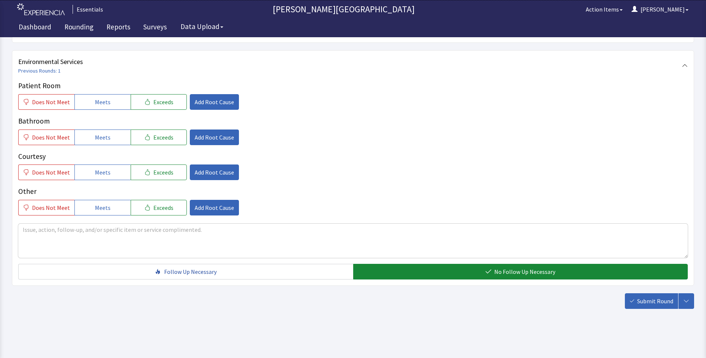
click at [658, 302] on span "Submit Round" at bounding box center [655, 301] width 36 height 9
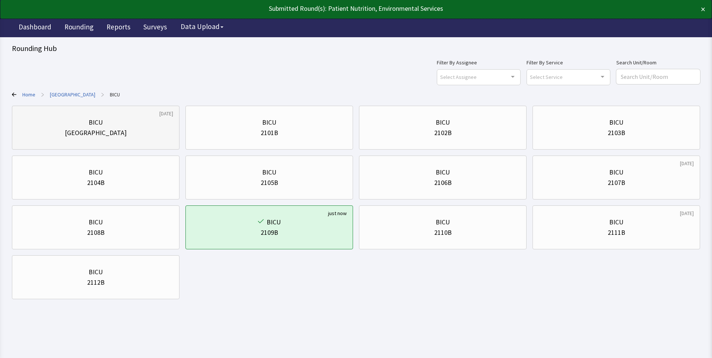
click at [164, 122] on div "BICU" at bounding box center [95, 122] width 155 height 10
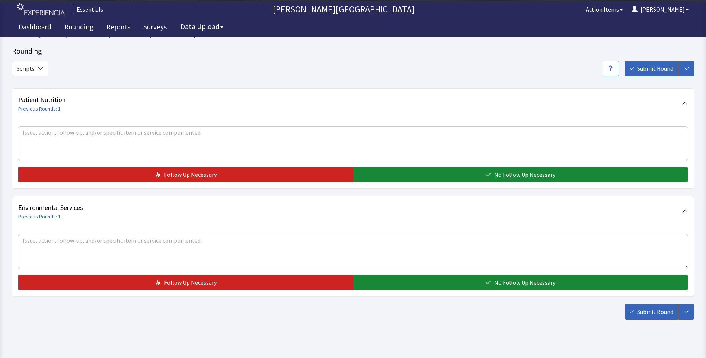
scroll to position [22, 0]
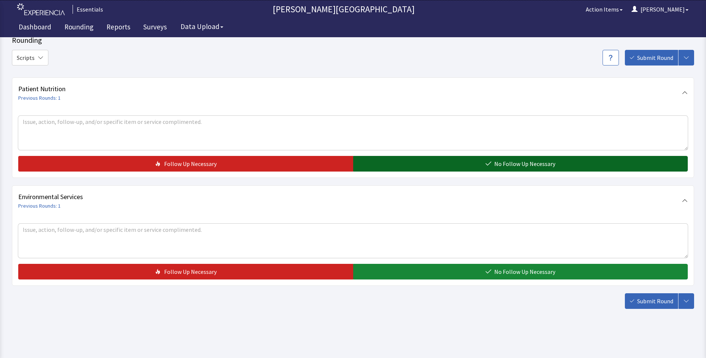
click at [472, 160] on button "No Follow Up Necessary" at bounding box center [520, 164] width 335 height 16
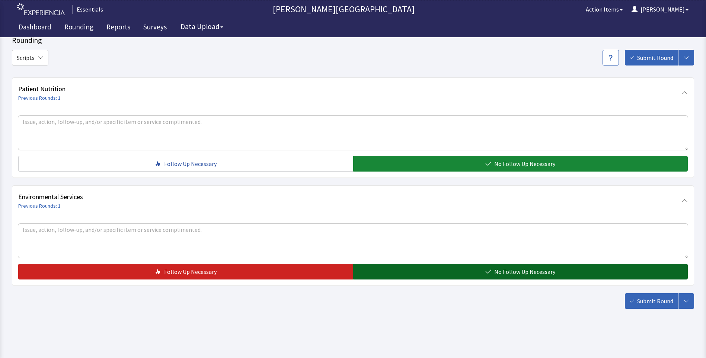
click at [481, 270] on button "No Follow Up Necessary" at bounding box center [520, 272] width 335 height 16
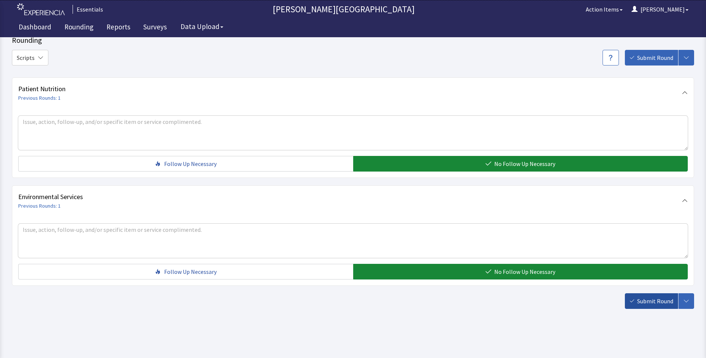
click at [661, 297] on span "Submit Round" at bounding box center [655, 301] width 36 height 9
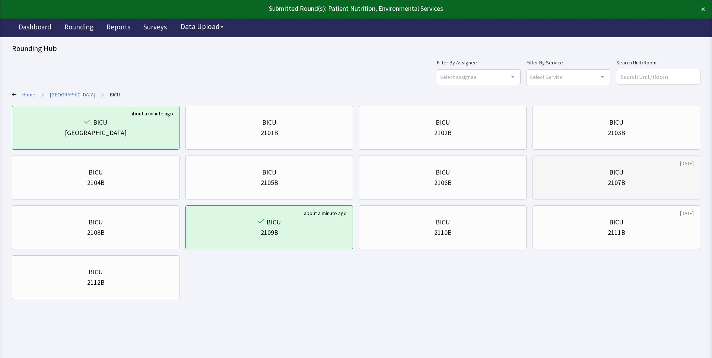
click at [603, 186] on div "2107B" at bounding box center [616, 183] width 155 height 10
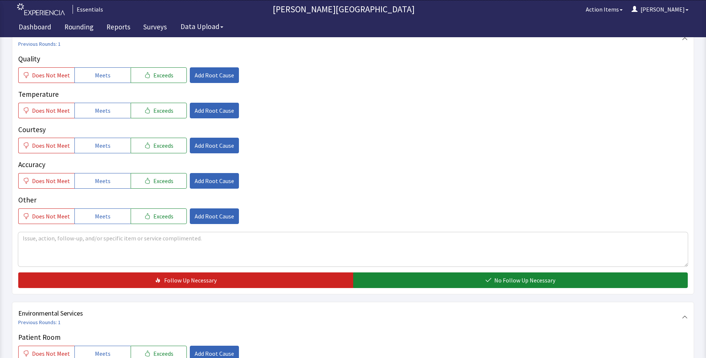
scroll to position [186, 0]
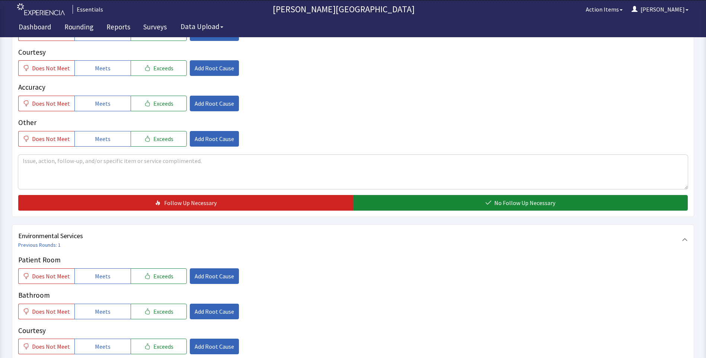
click at [455, 211] on div "Patient Nutrition Previous Rounds: 1 Quality Does Not Meet Meets Exceeds Add Ro…" at bounding box center [353, 81] width 682 height 271
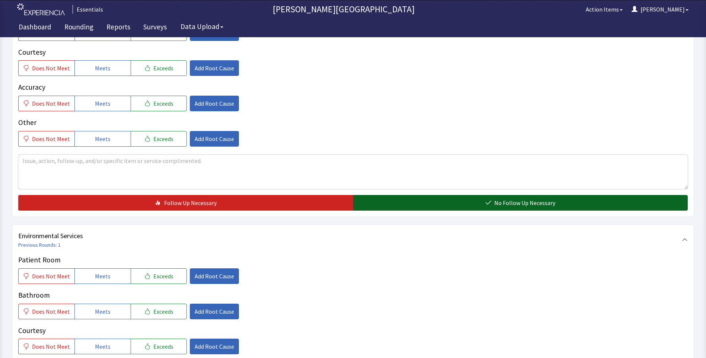
click at [455, 208] on button "No Follow Up Necessary" at bounding box center [520, 203] width 335 height 16
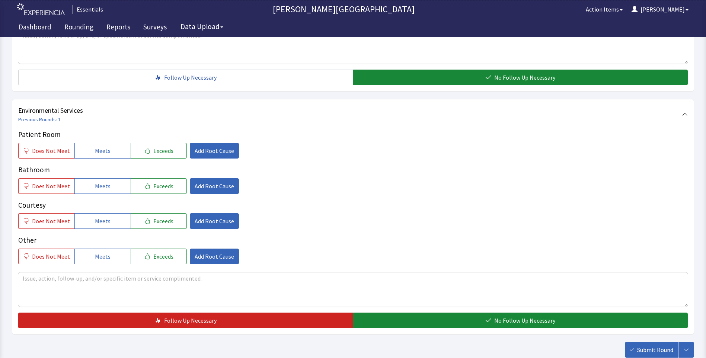
scroll to position [360, 0]
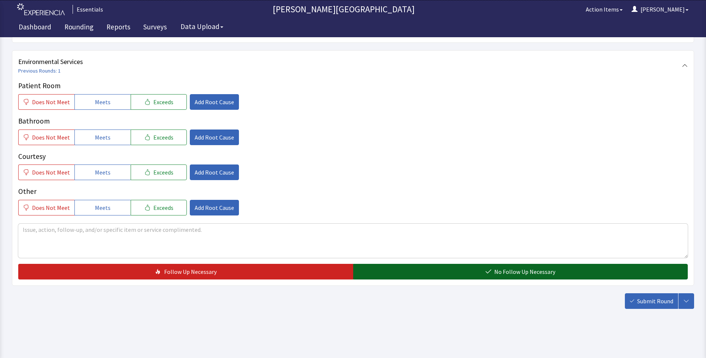
drag, startPoint x: 468, startPoint y: 265, endPoint x: 499, endPoint y: 275, distance: 32.6
click at [469, 265] on button "No Follow Up Necessary" at bounding box center [520, 272] width 335 height 16
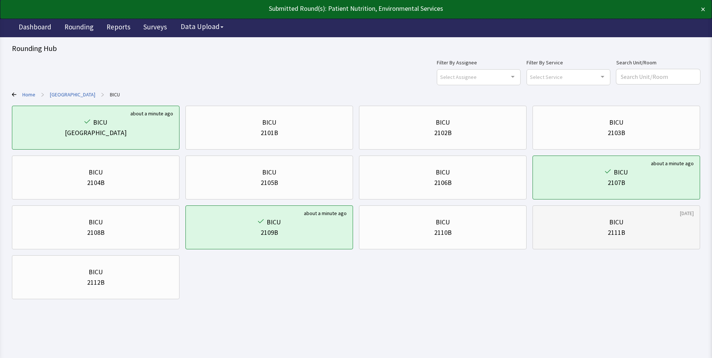
click at [609, 210] on div "BICU 2111B" at bounding box center [616, 228] width 155 height 36
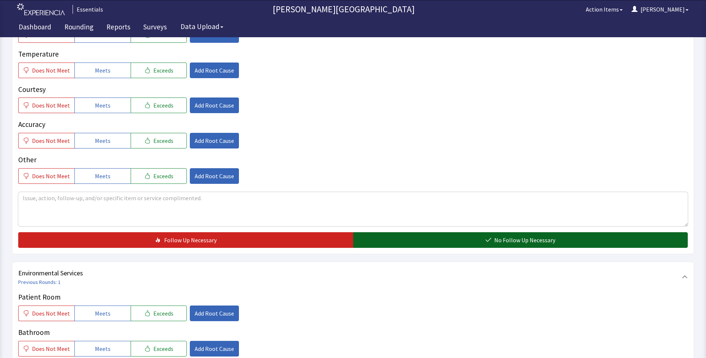
click at [579, 238] on button "No Follow Up Necessary" at bounding box center [520, 240] width 335 height 16
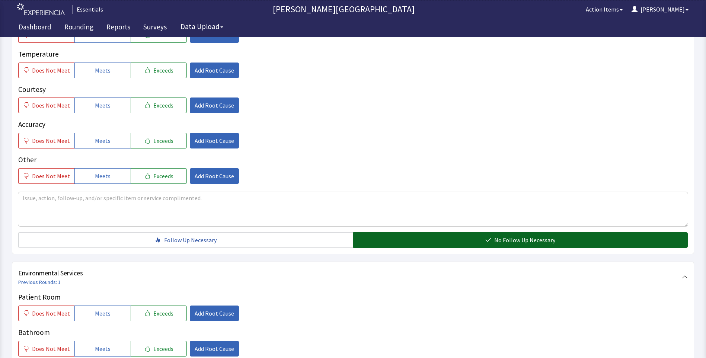
scroll to position [360, 0]
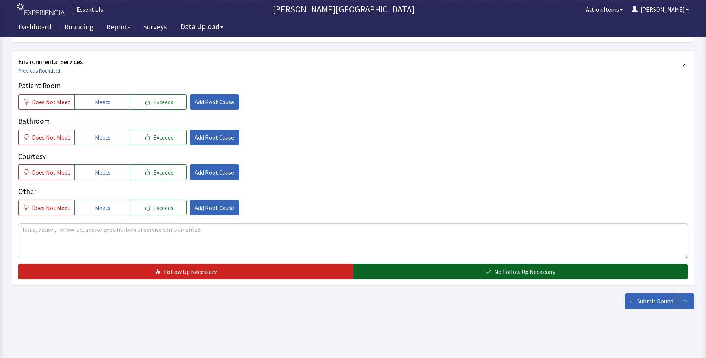
click at [568, 273] on button "No Follow Up Necessary" at bounding box center [520, 272] width 335 height 16
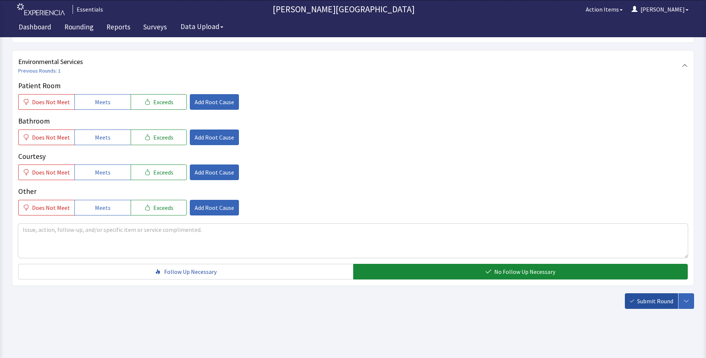
click at [630, 301] on button "Submit Round" at bounding box center [651, 301] width 53 height 16
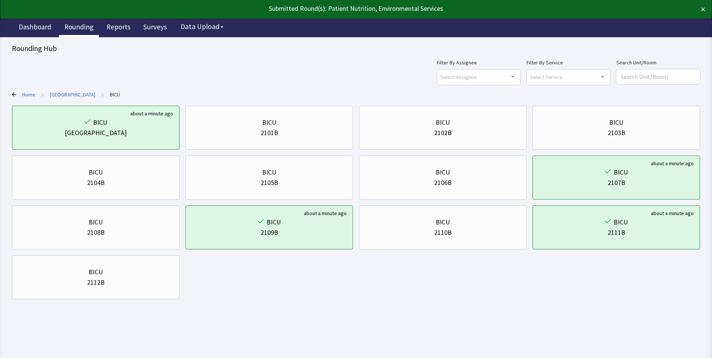
click at [81, 29] on link "Rounding" at bounding box center [79, 28] width 40 height 19
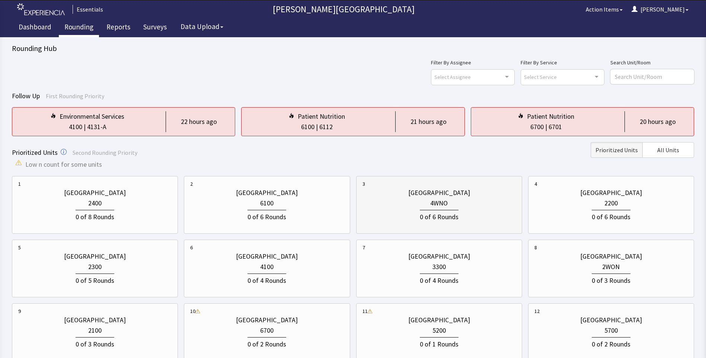
click at [423, 208] on div "0 of 6 Rounds" at bounding box center [439, 215] width 153 height 14
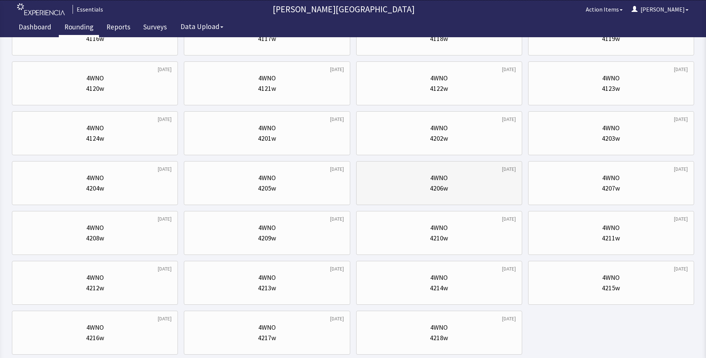
scroll to position [340, 0]
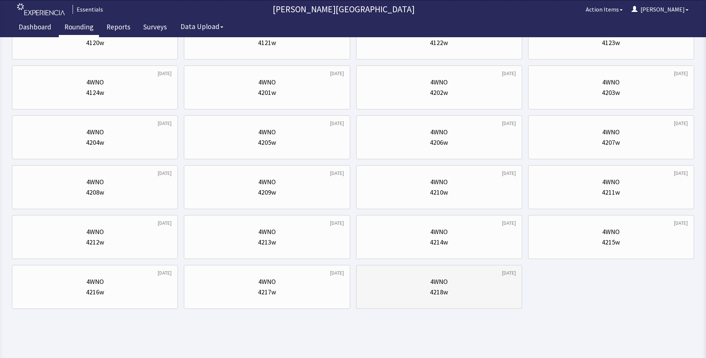
click at [459, 271] on div "4WNO 4218w" at bounding box center [439, 287] width 153 height 36
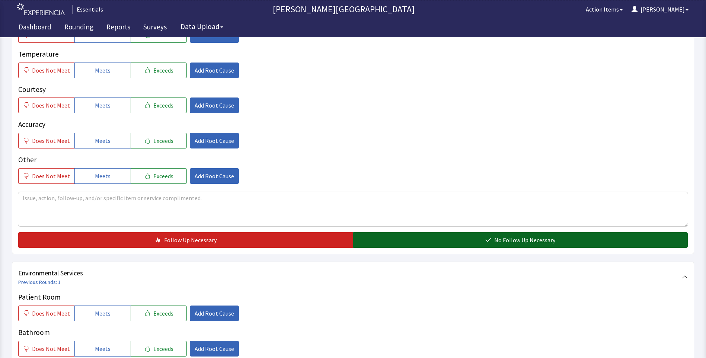
click at [461, 238] on button "No Follow Up Necessary" at bounding box center [520, 240] width 335 height 16
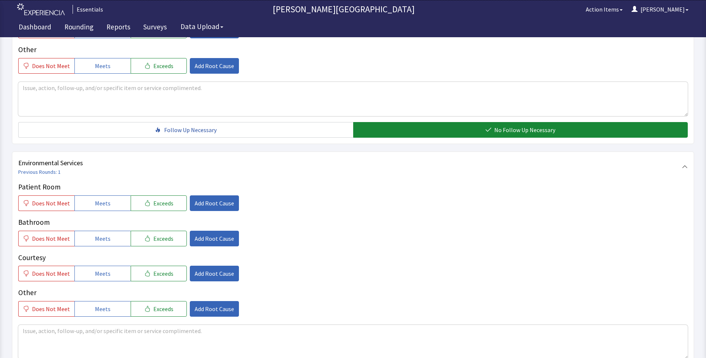
scroll to position [360, 0]
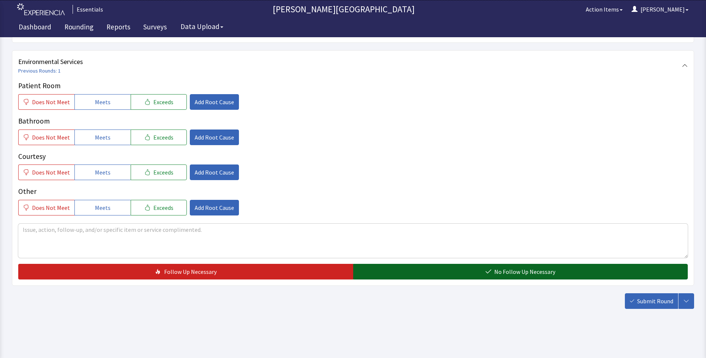
click at [467, 267] on button "No Follow Up Necessary" at bounding box center [520, 272] width 335 height 16
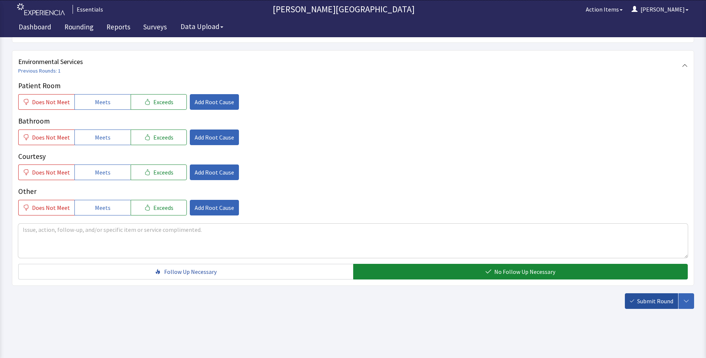
click at [640, 295] on button "Submit Round" at bounding box center [651, 301] width 53 height 16
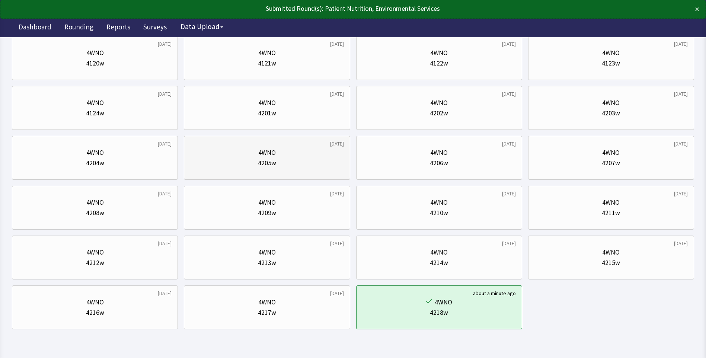
scroll to position [340, 0]
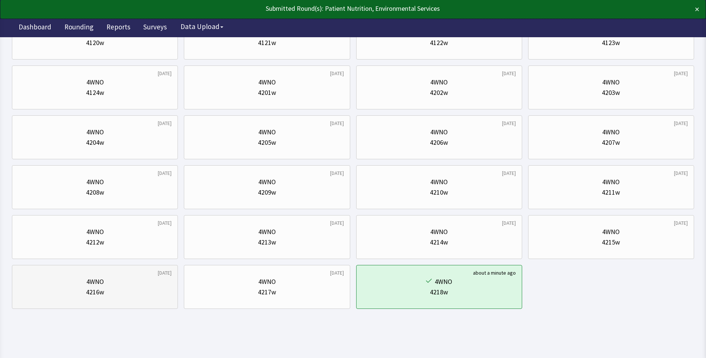
click at [100, 287] on div "4216w" at bounding box center [95, 292] width 18 height 10
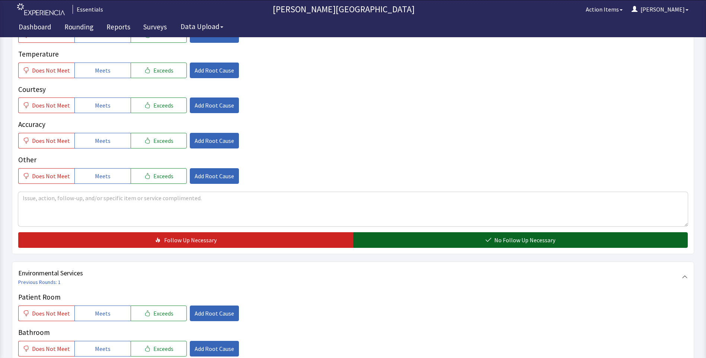
click at [405, 238] on button "No Follow Up Necessary" at bounding box center [520, 240] width 335 height 16
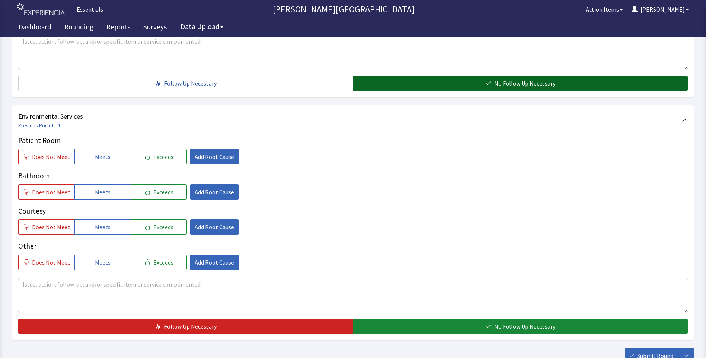
scroll to position [335, 0]
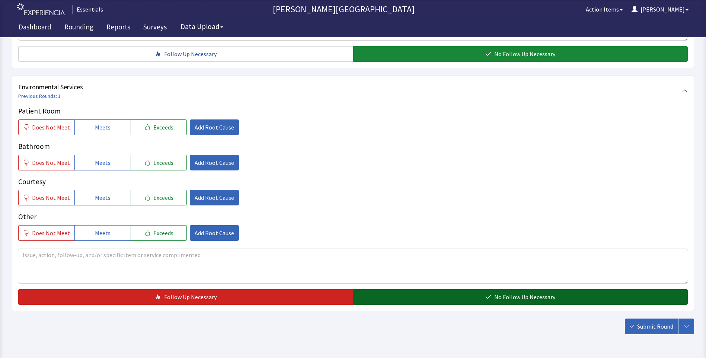
click at [409, 301] on button "No Follow Up Necessary" at bounding box center [520, 297] width 335 height 16
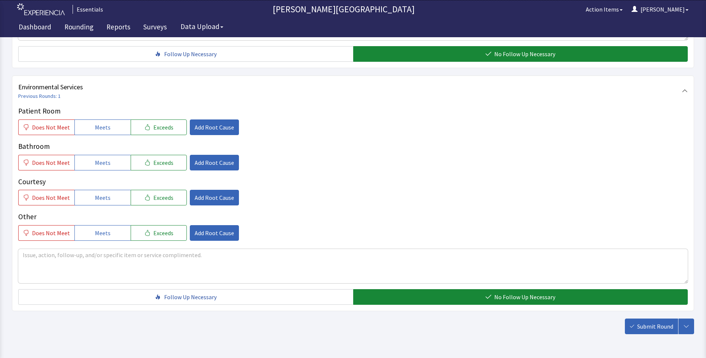
click at [658, 323] on span "Submit Round" at bounding box center [655, 326] width 36 height 9
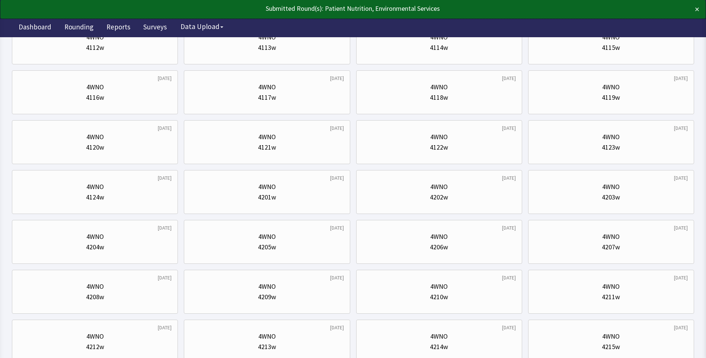
scroll to position [298, 0]
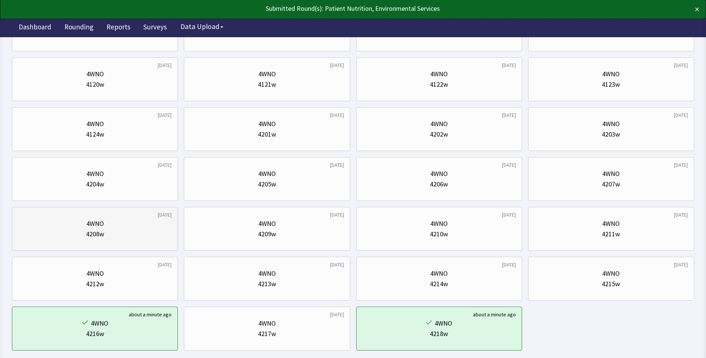
click at [146, 229] on div "4208w" at bounding box center [94, 234] width 153 height 10
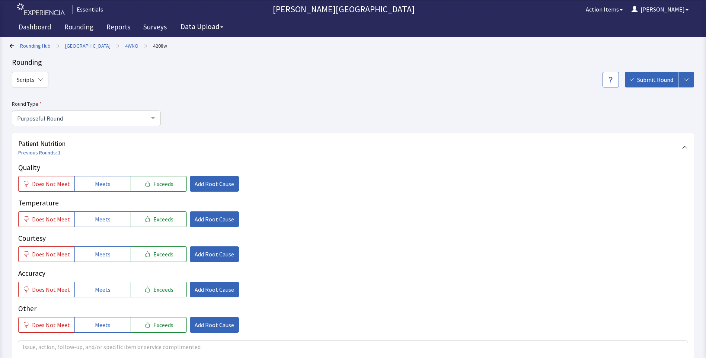
scroll to position [149, 0]
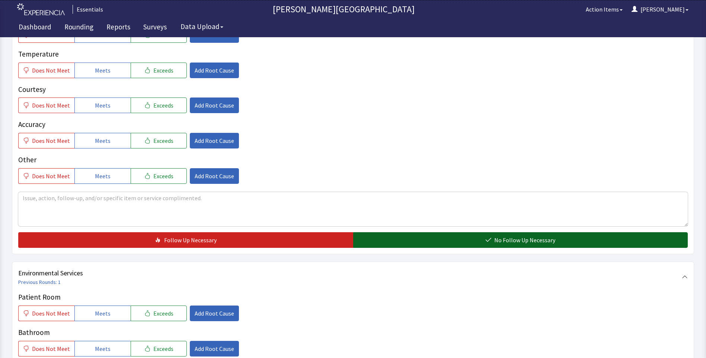
click at [466, 240] on button "No Follow Up Necessary" at bounding box center [520, 240] width 335 height 16
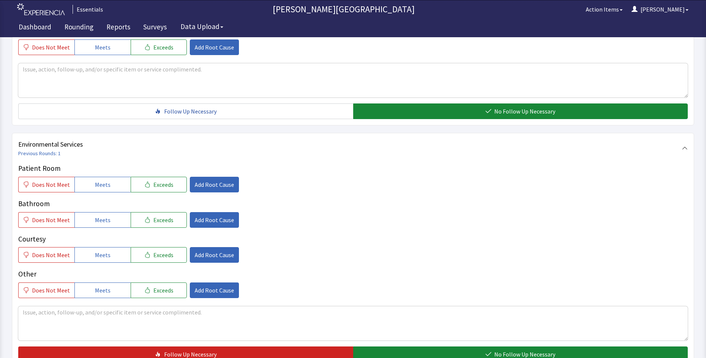
scroll to position [335, 0]
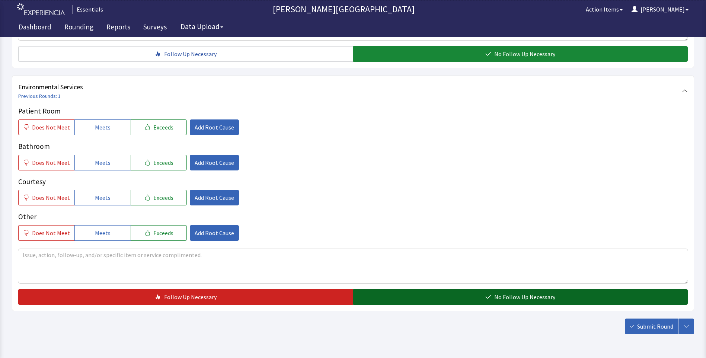
click at [470, 293] on button "No Follow Up Necessary" at bounding box center [520, 297] width 335 height 16
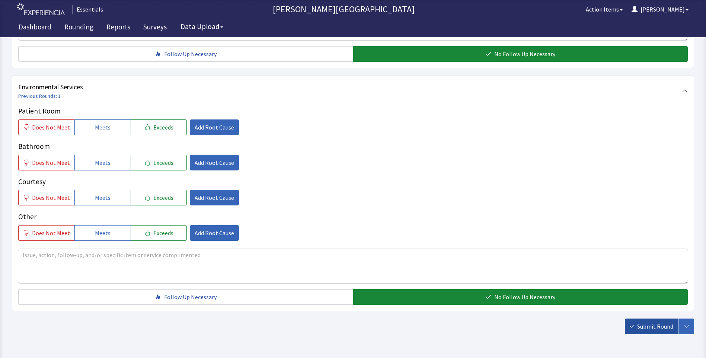
click at [628, 323] on button "Submit Round" at bounding box center [651, 327] width 53 height 16
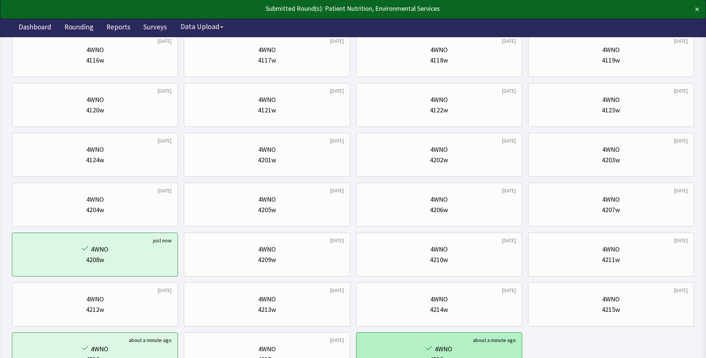
scroll to position [335, 0]
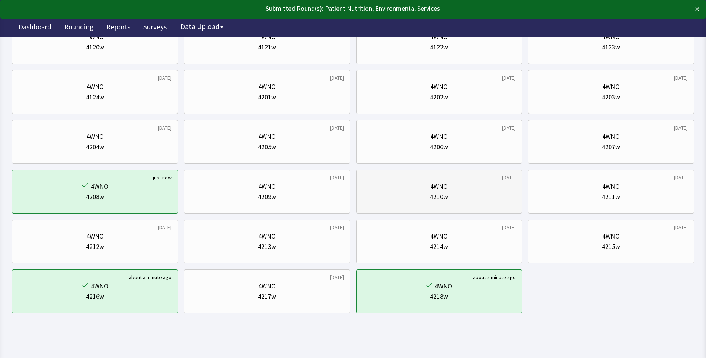
click at [443, 204] on div "4WNO 4210w" at bounding box center [439, 192] width 153 height 36
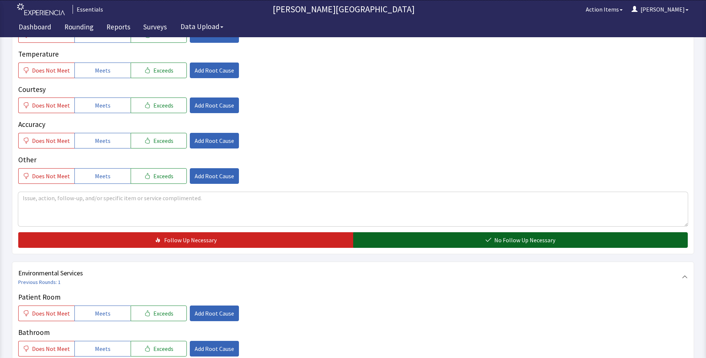
click at [452, 240] on button "No Follow Up Necessary" at bounding box center [520, 240] width 335 height 16
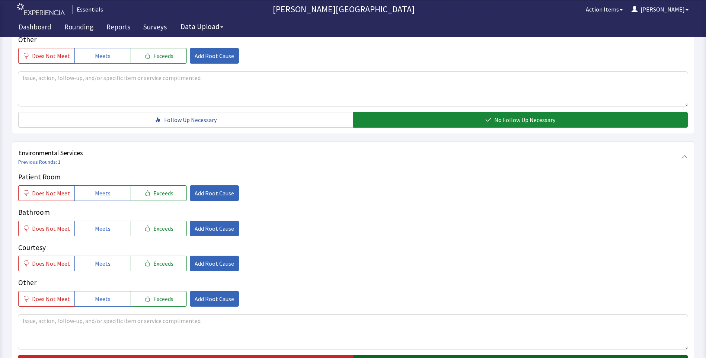
scroll to position [360, 0]
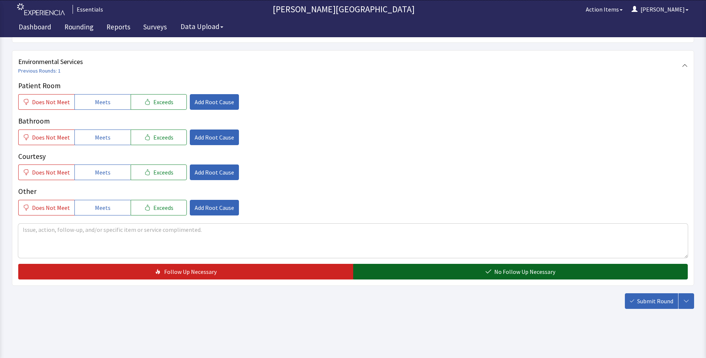
click at [462, 275] on button "No Follow Up Necessary" at bounding box center [520, 272] width 335 height 16
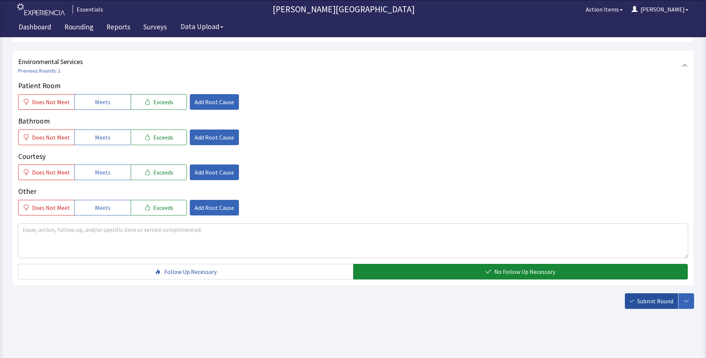
click at [638, 300] on span "Submit Round" at bounding box center [655, 301] width 36 height 9
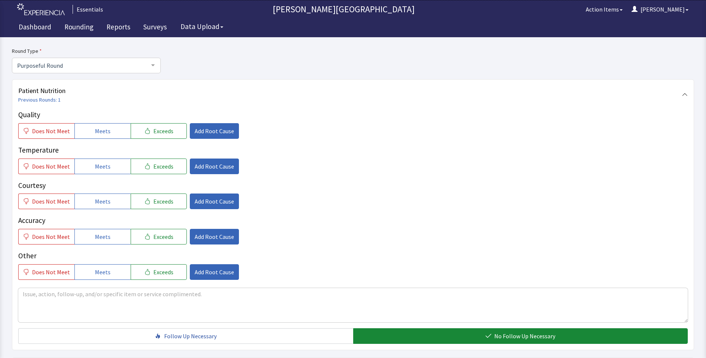
scroll to position [0, 0]
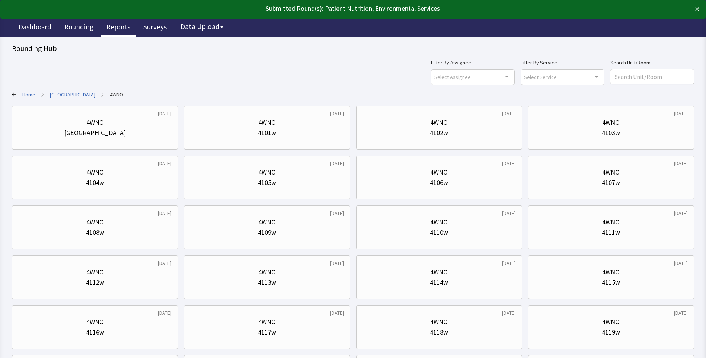
click at [112, 30] on link "Reports" at bounding box center [118, 28] width 35 height 19
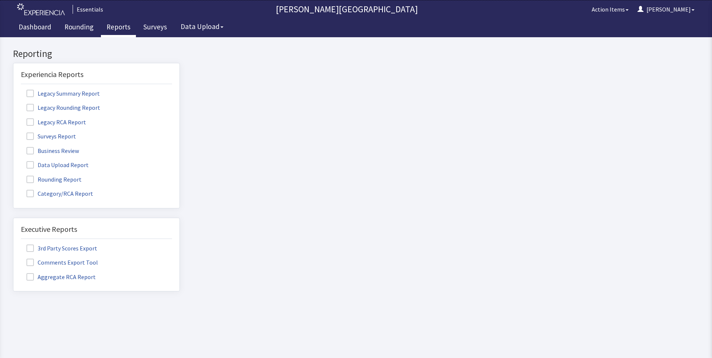
click at [60, 183] on label "Rounding Report" at bounding box center [55, 179] width 68 height 10
click at [13, 175] on input "Rounding Report" at bounding box center [13, 175] width 0 height 0
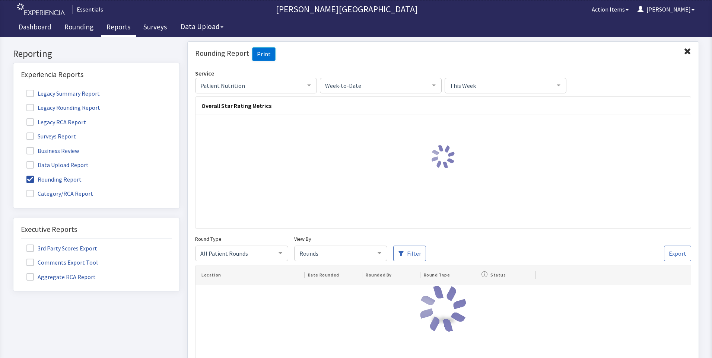
click at [358, 89] on div "Week-to-Date" at bounding box center [381, 85] width 122 height 16
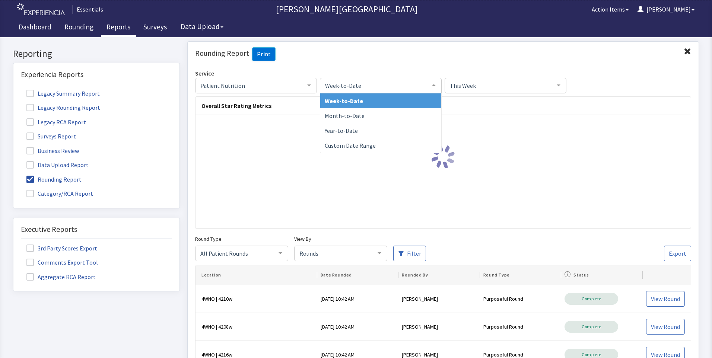
click at [356, 86] on span "Week-to-Date" at bounding box center [374, 85] width 103 height 8
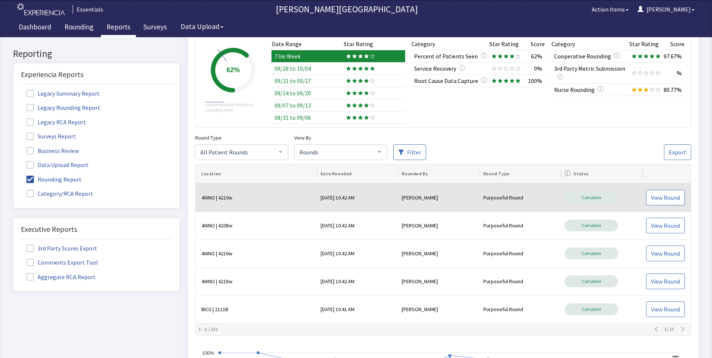
scroll to position [149, 0]
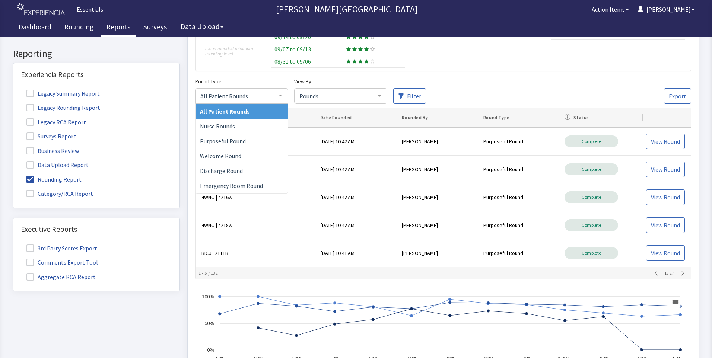
click at [278, 100] on div at bounding box center [280, 96] width 15 height 14
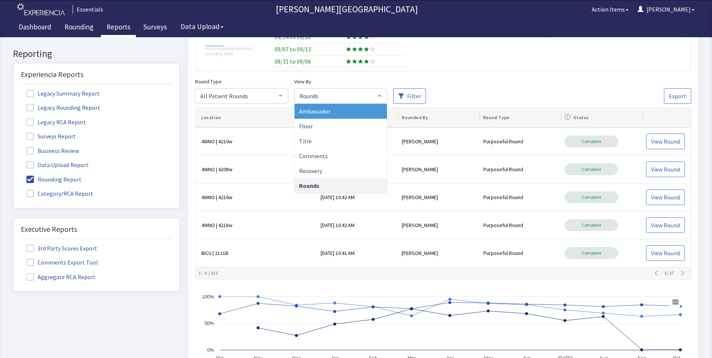
click at [331, 92] on span "Rounds" at bounding box center [334, 96] width 74 height 8
click at [321, 114] on span "Ambassador" at bounding box center [315, 111] width 32 height 7
